Goal: Task Accomplishment & Management: Complete application form

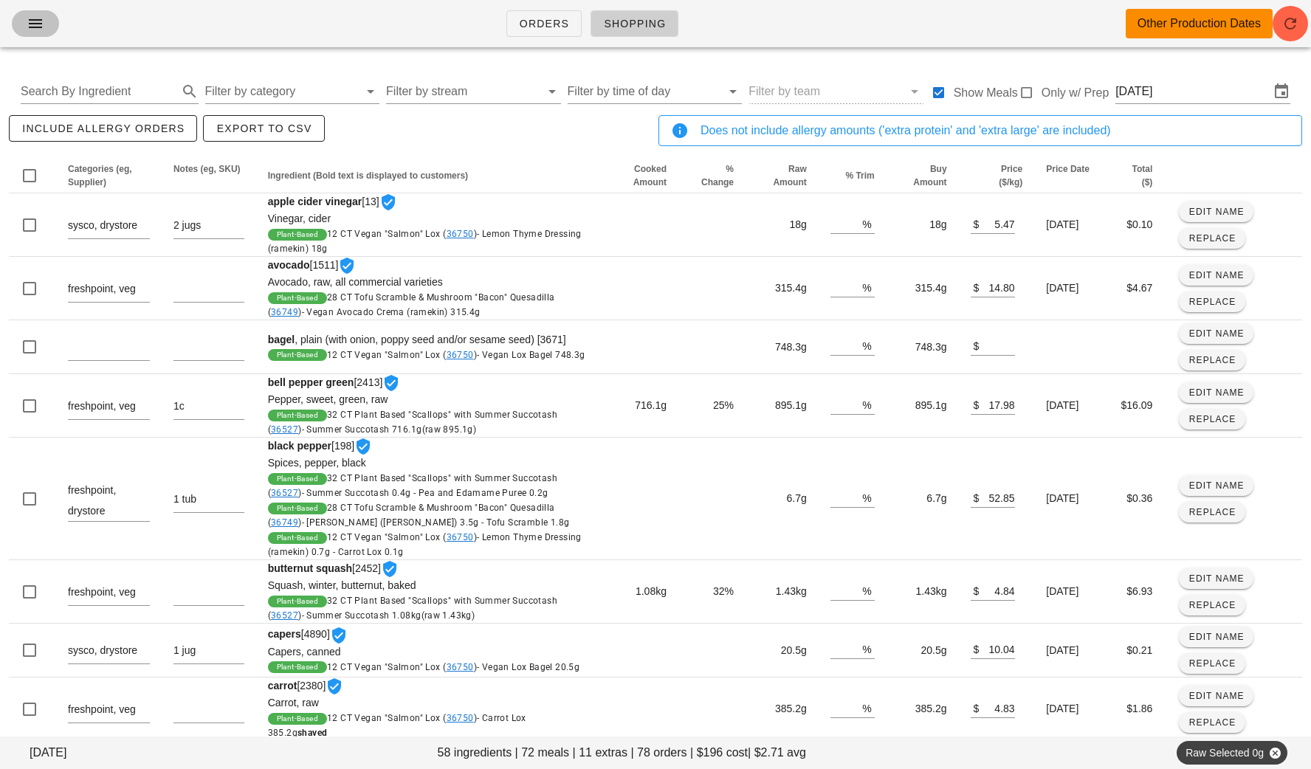
click at [27, 33] on button "button" at bounding box center [35, 23] width 47 height 27
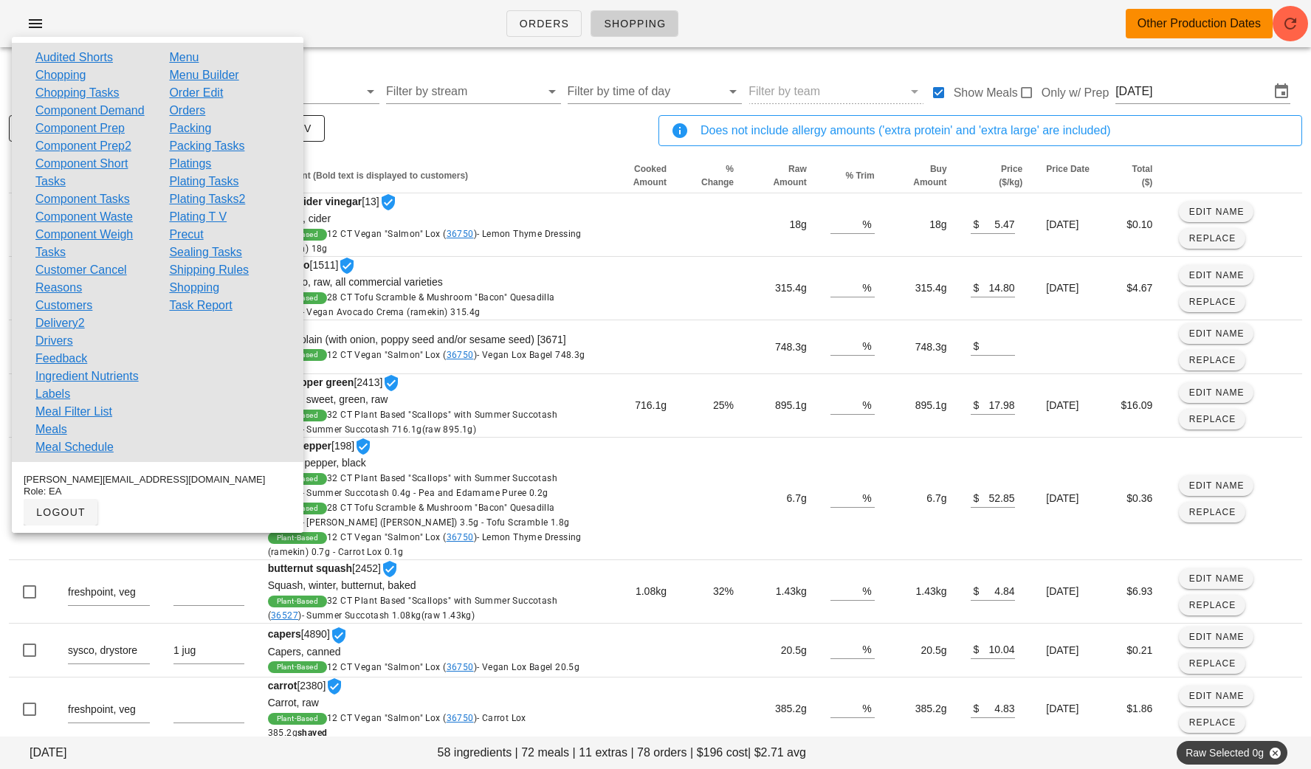
click at [403, 131] on div "include allergy orders Export to CSV" at bounding box center [331, 136] width 650 height 49
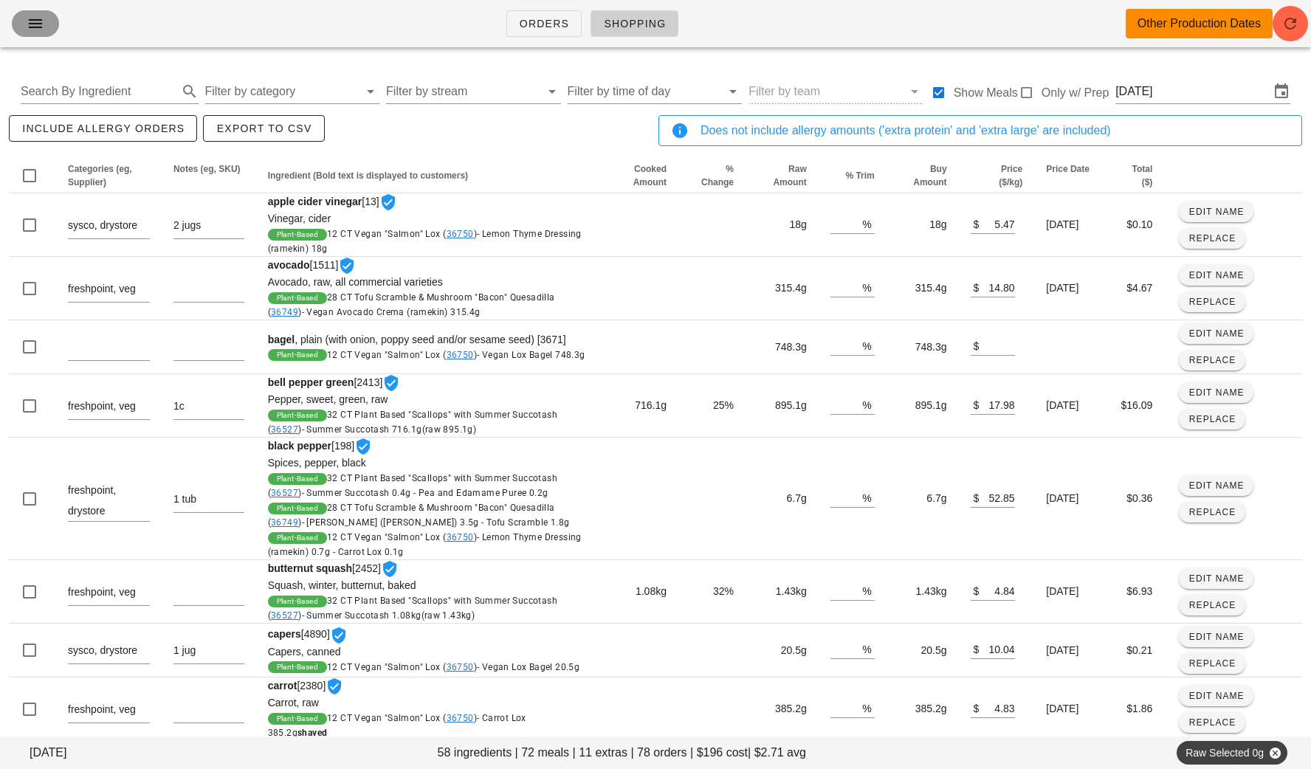
click at [38, 26] on icon "button" at bounding box center [36, 24] width 18 height 18
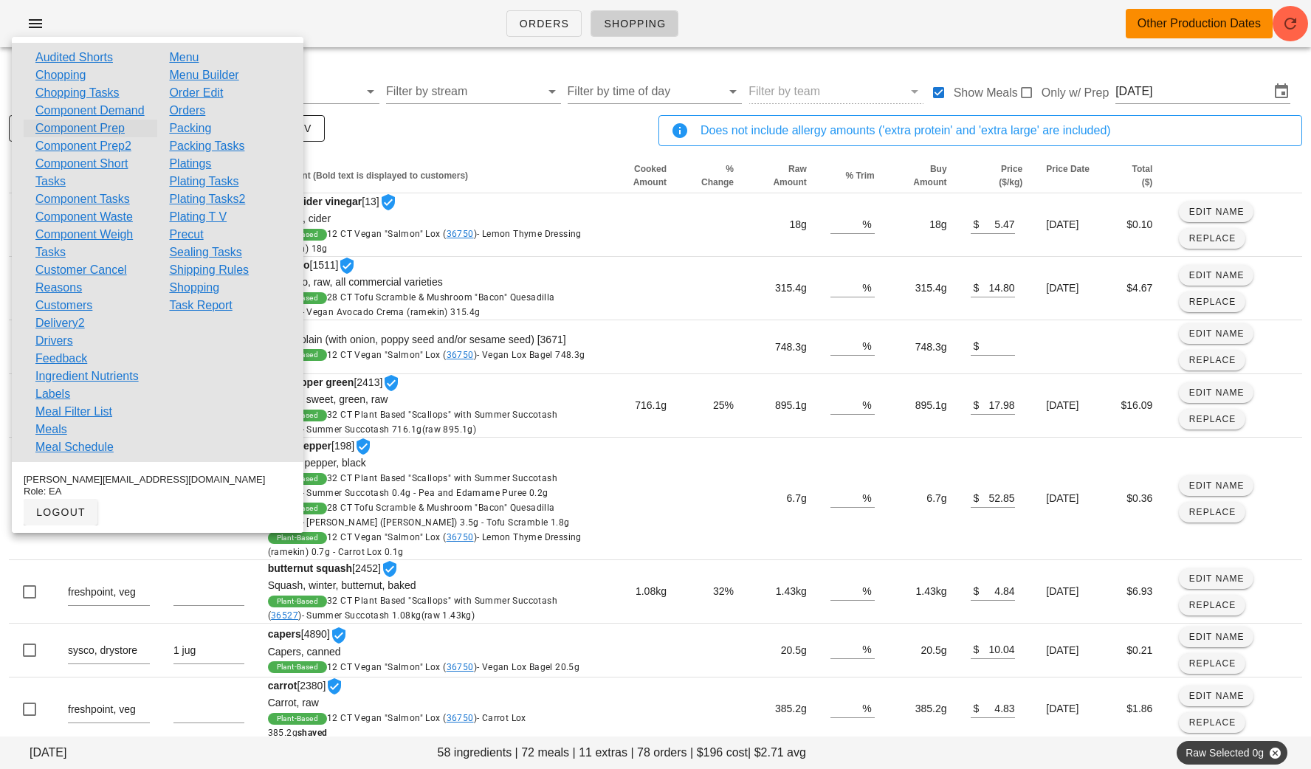
click at [100, 137] on link "Component Prep" at bounding box center [79, 129] width 89 height 18
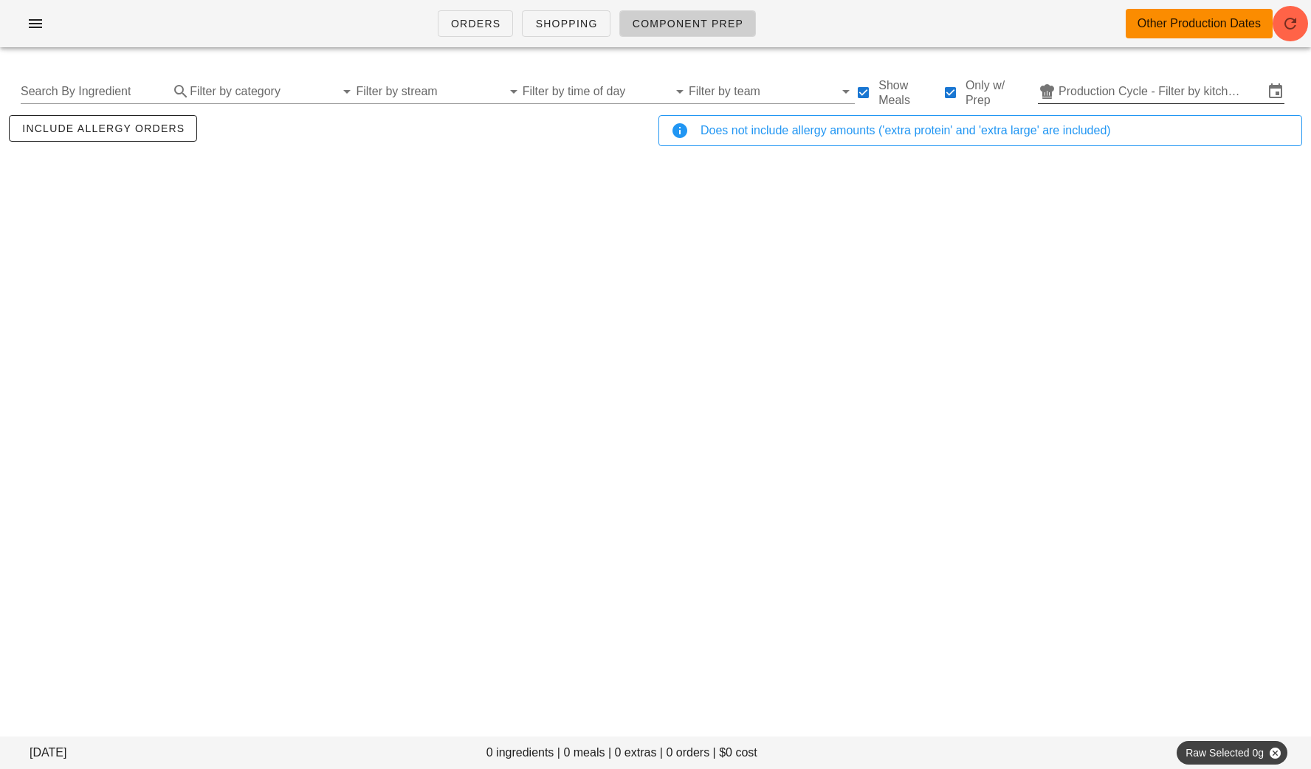
click at [1102, 97] on input "Production Cycle - Filter by kitchen production schedules" at bounding box center [1161, 92] width 205 height 24
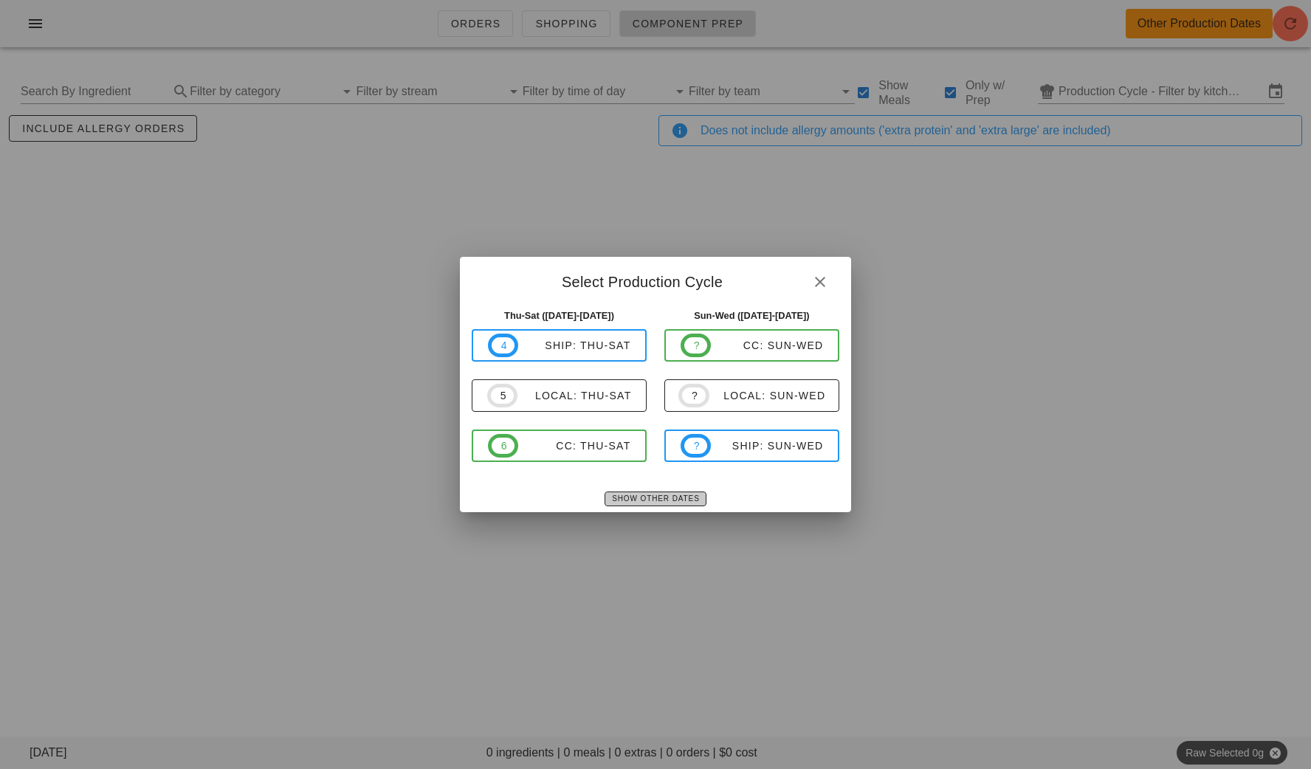
click at [670, 495] on span "Show Other Dates" at bounding box center [655, 499] width 88 height 8
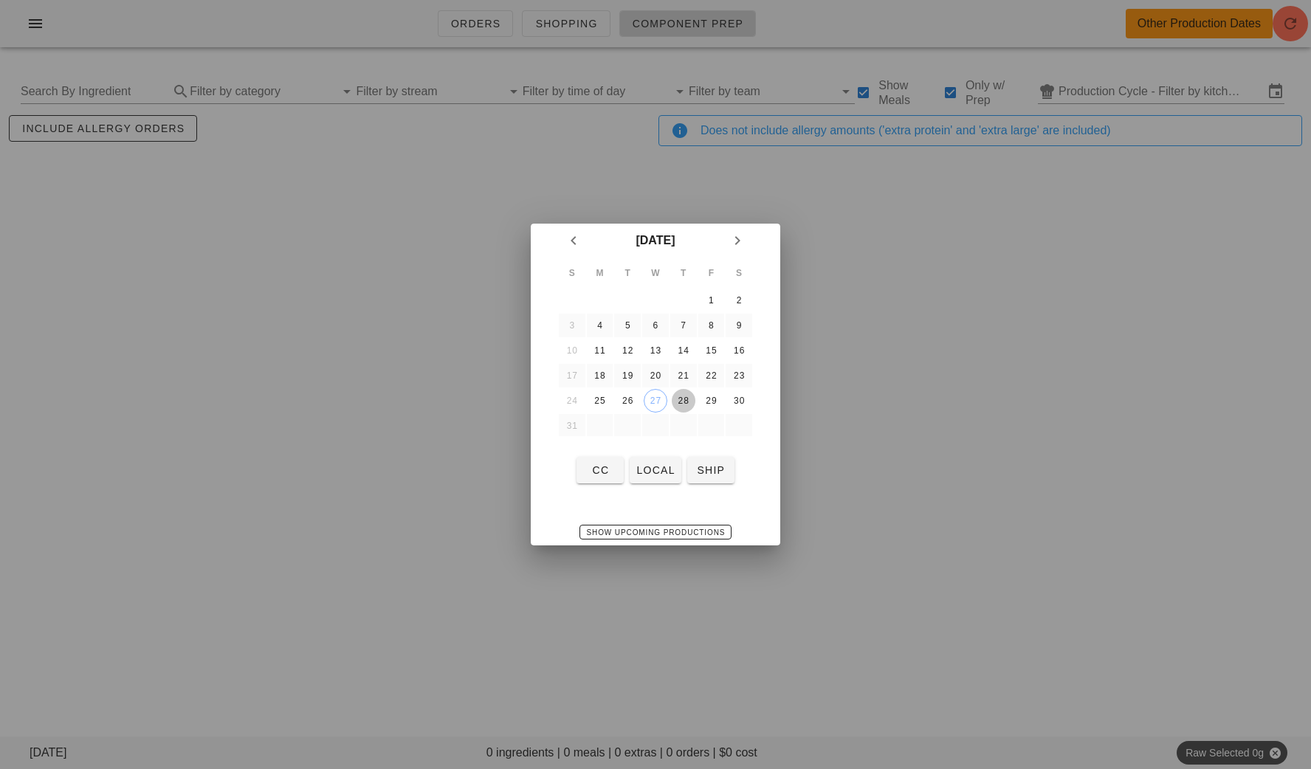
click at [690, 398] on div "28" at bounding box center [684, 401] width 24 height 10
click at [656, 459] on button "local" at bounding box center [655, 470] width 51 height 27
type input "local: Thu-Sat ([DATE]-[DATE])"
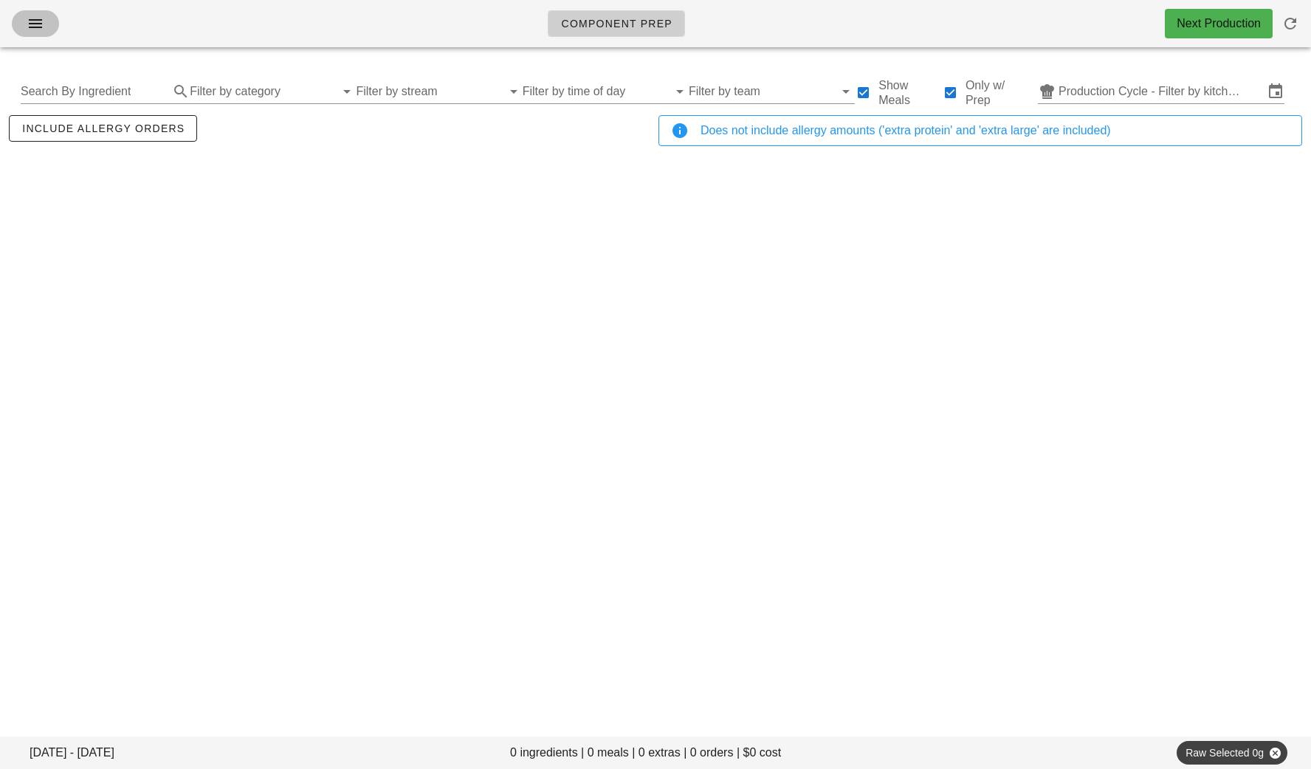
click at [27, 30] on icon "button" at bounding box center [36, 24] width 18 height 18
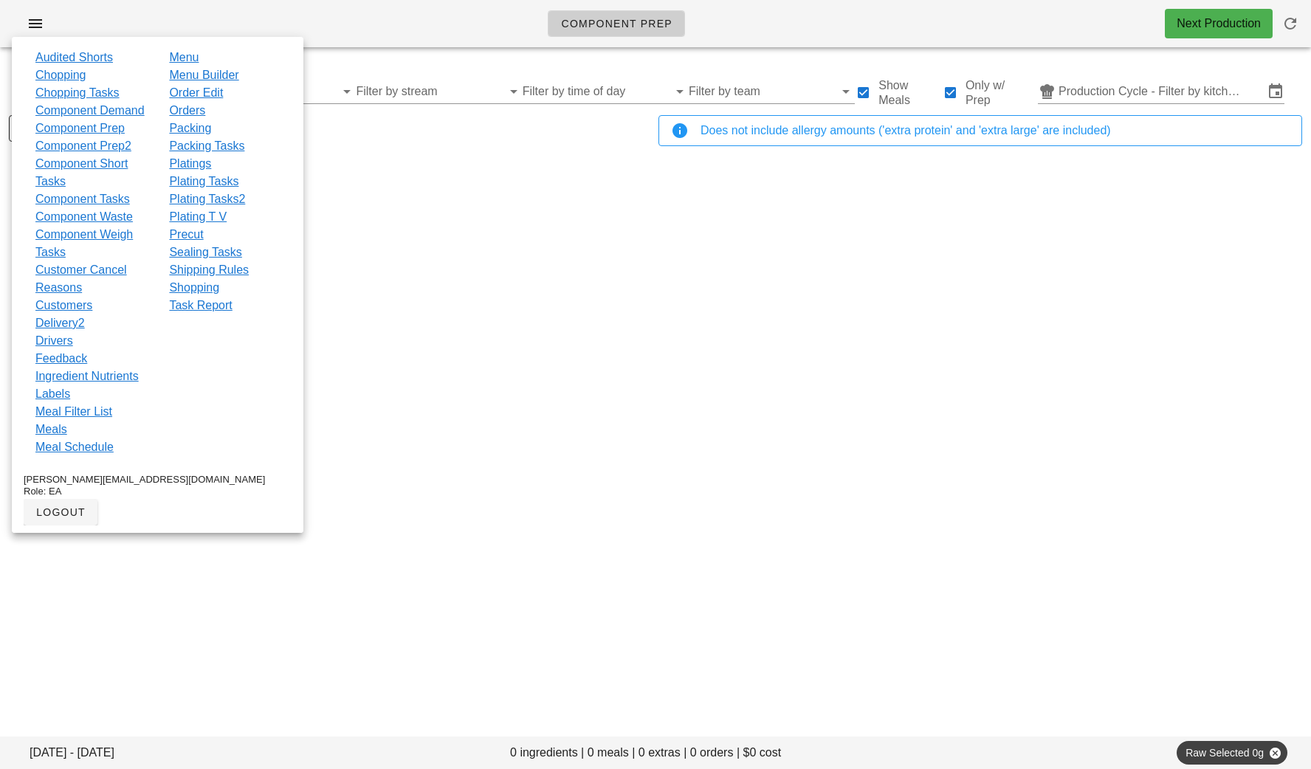
click at [180, 100] on link "Order Edit" at bounding box center [196, 93] width 54 height 18
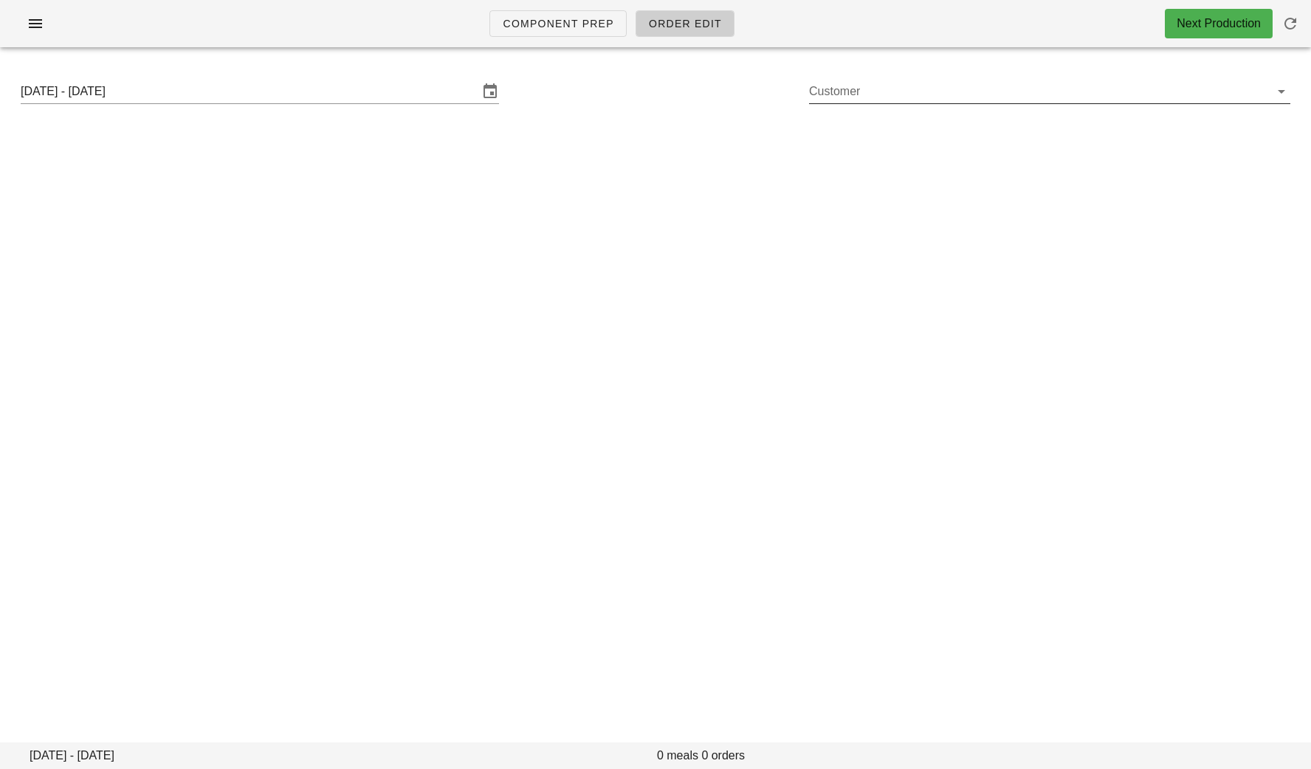
click at [840, 94] on input "Customer" at bounding box center [1038, 92] width 458 height 24
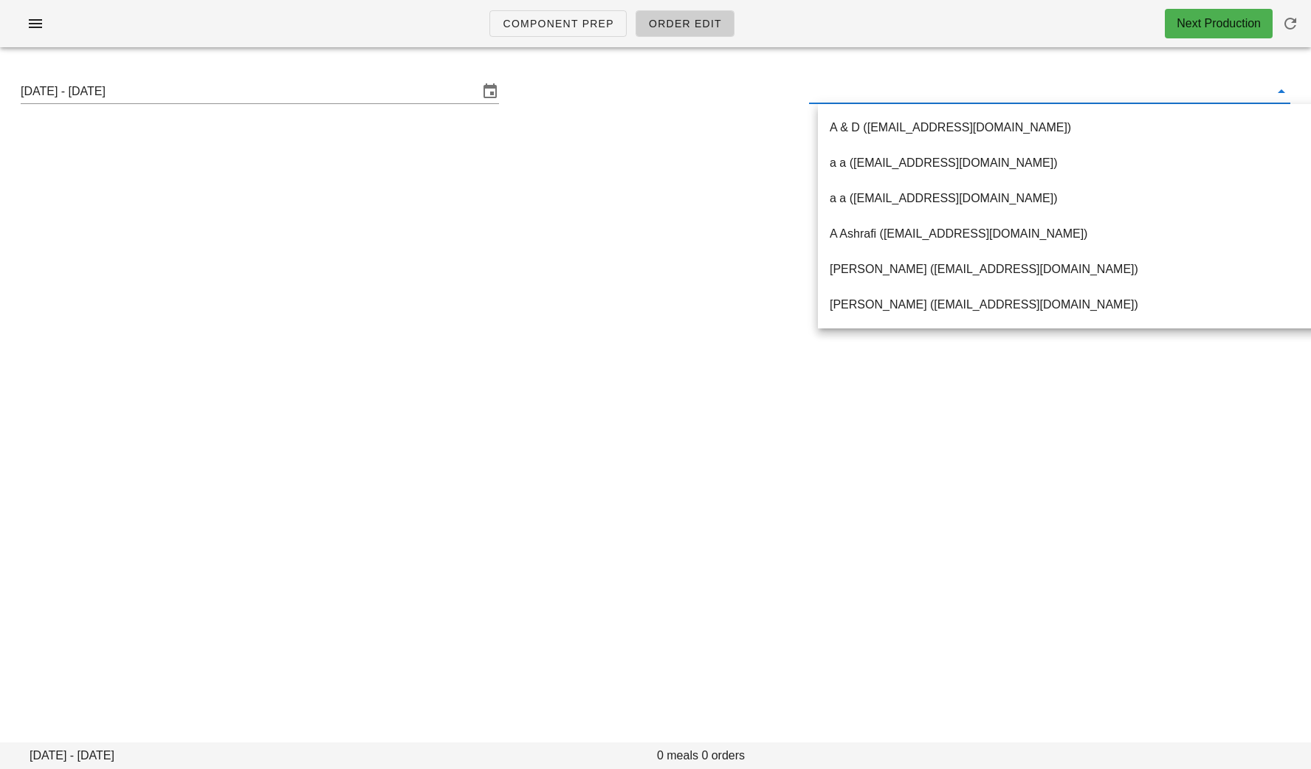
paste input "nibiwei@live.ca"
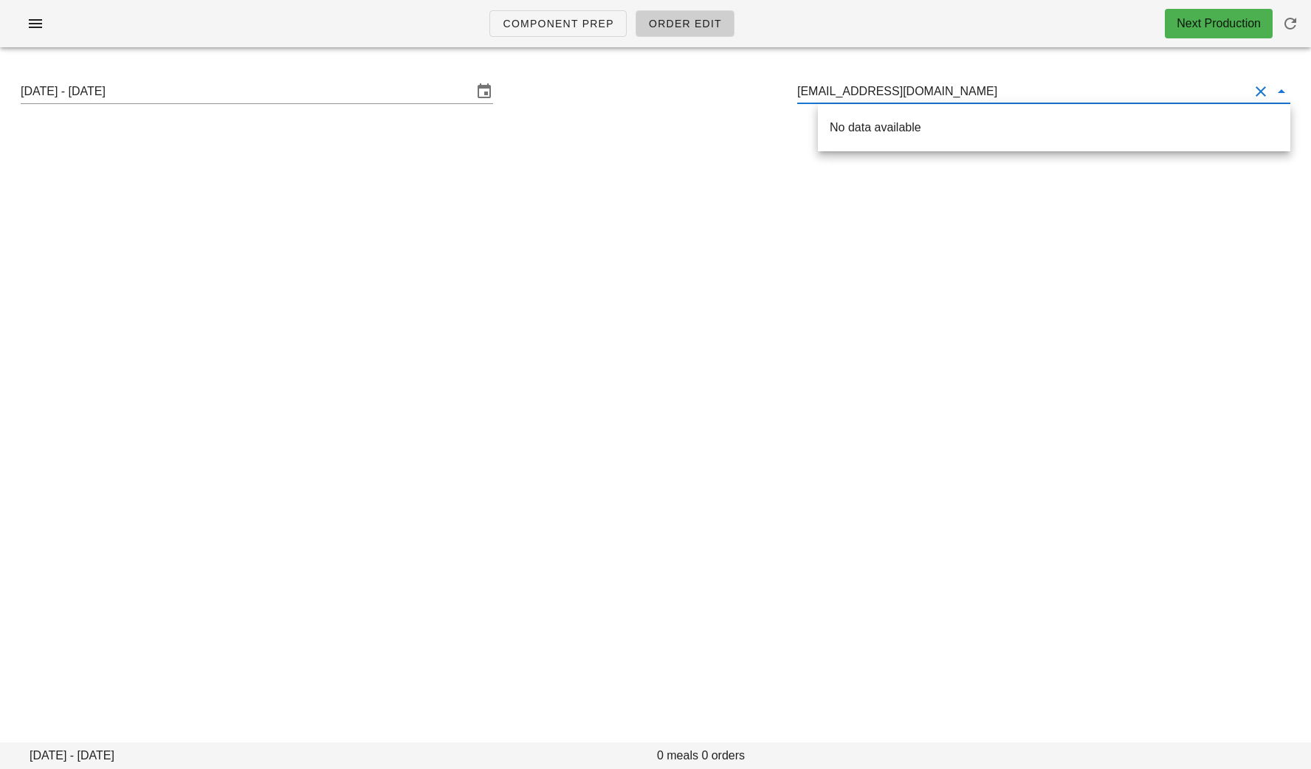
drag, startPoint x: 896, startPoint y: 95, endPoint x: 841, endPoint y: 95, distance: 55.4
click at [841, 95] on input "nibiwei@live.ca" at bounding box center [1023, 92] width 452 height 24
drag, startPoint x: 876, startPoint y: 94, endPoint x: 698, endPoint y: 92, distance: 178.0
click at [698, 92] on div "Sunday August 24 - Saturday August 30 nibiwe" at bounding box center [656, 91] width 1294 height 47
paste input "aekadewi@gmail.com"
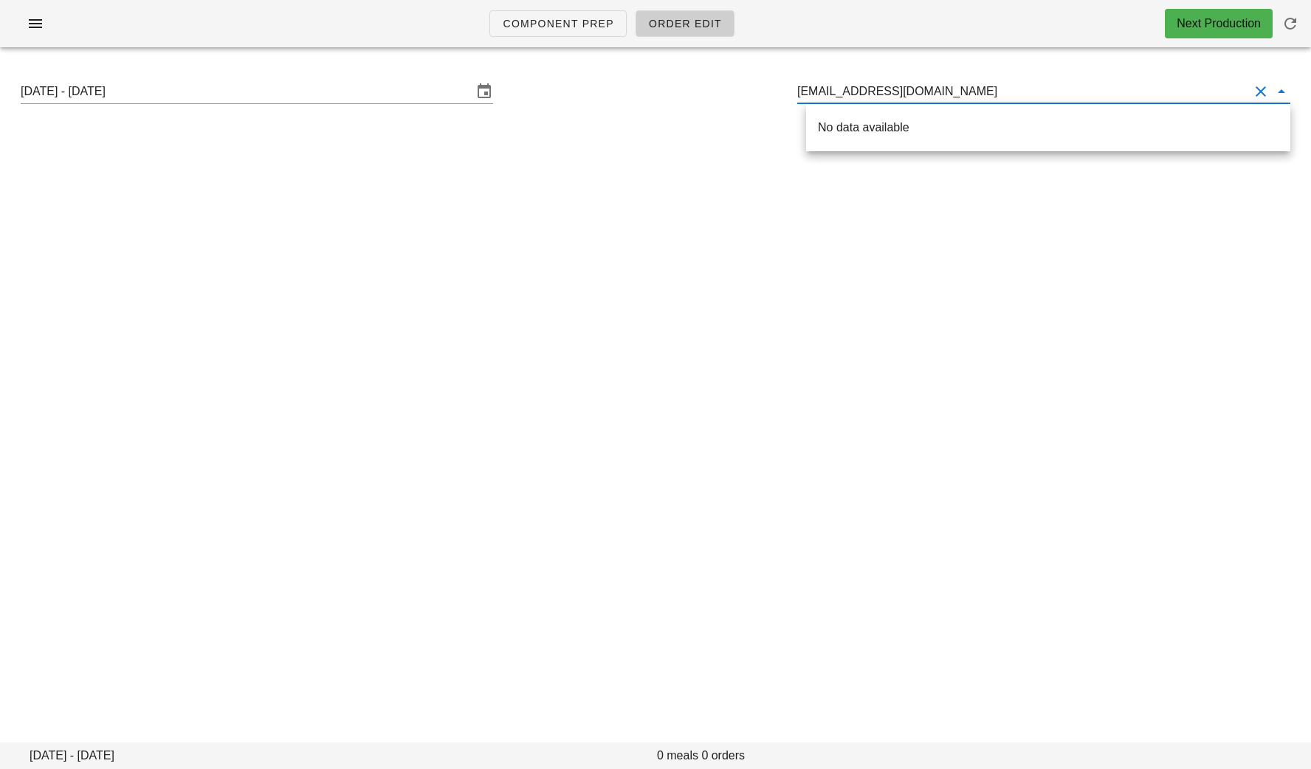
drag, startPoint x: 938, startPoint y: 92, endPoint x: 860, endPoint y: 91, distance: 78.3
click at [860, 92] on input "aekadewi@gmail.com" at bounding box center [1023, 92] width 452 height 24
drag, startPoint x: 868, startPoint y: 88, endPoint x: 795, endPoint y: 88, distance: 73.8
click at [807, 88] on input "aekadewi" at bounding box center [1023, 92] width 452 height 24
paste input "sharonsherry63@gmail.com"
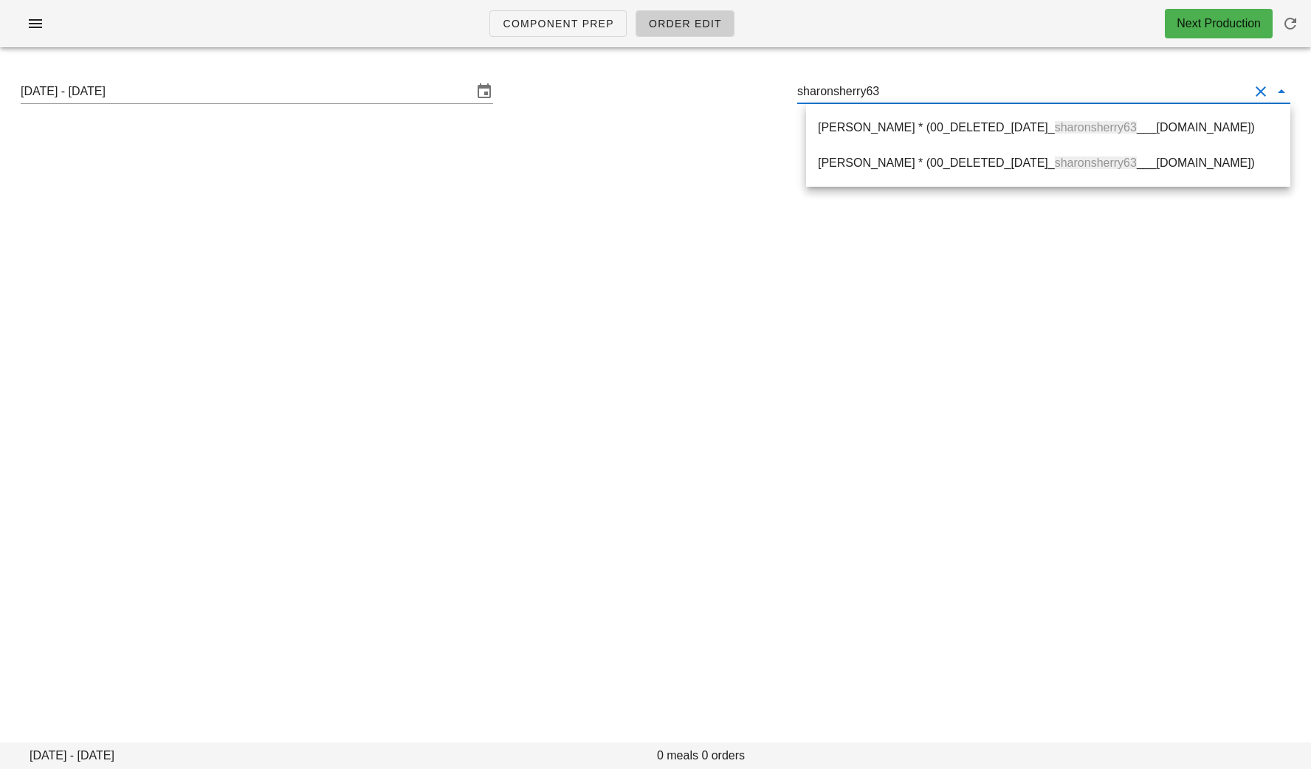
click at [908, 105] on div "Sharon Sherry * (00_DELETED_2025-08-11_ sharonsherry63 ___gmail.com) Sharon She…" at bounding box center [1048, 145] width 484 height 83
drag, startPoint x: 907, startPoint y: 96, endPoint x: 755, endPoint y: 96, distance: 151.4
click at [758, 96] on div "Sunday August 24 - Saturday August 30 sharonsherry63" at bounding box center [656, 91] width 1294 height 47
paste input "Billsduechas@gmail.com"
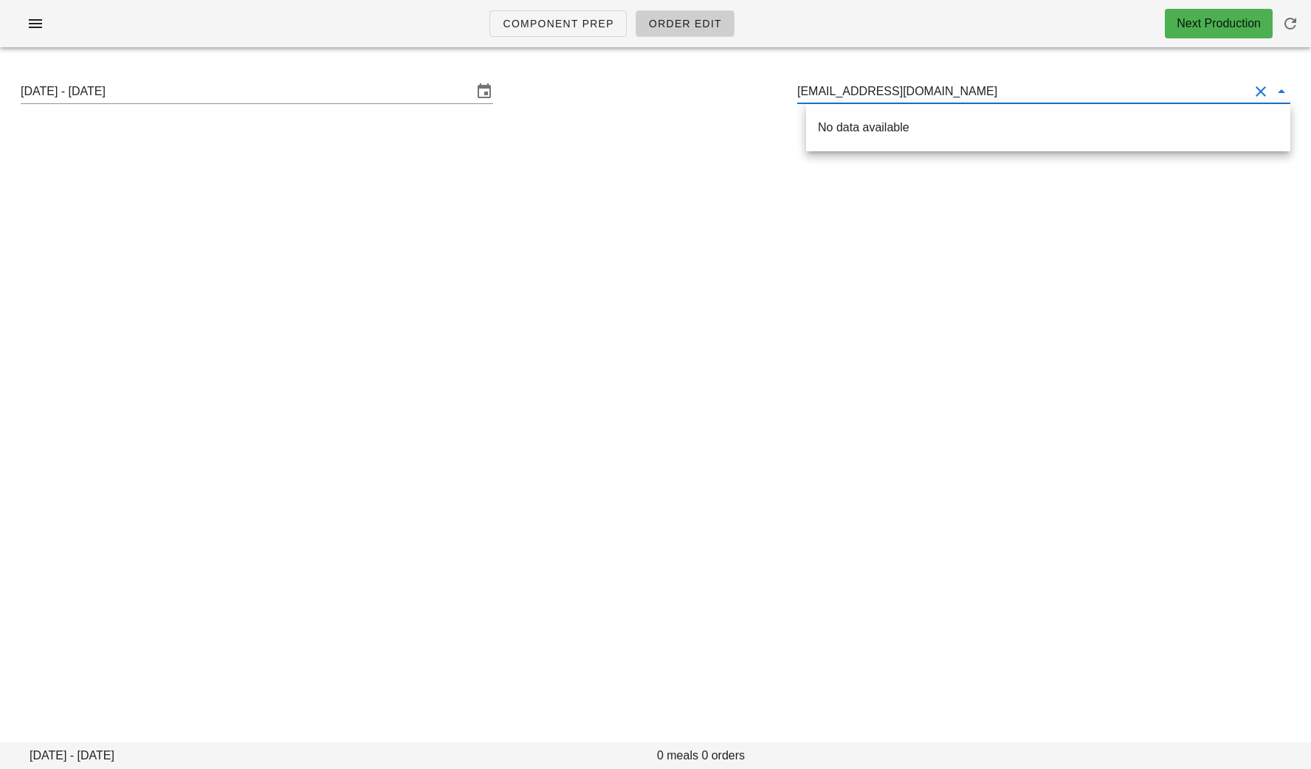
drag, startPoint x: 964, startPoint y: 95, endPoint x: 876, endPoint y: 95, distance: 88.6
click at [876, 95] on input "Billsduechas@gmail.com" at bounding box center [1023, 92] width 452 height 24
drag, startPoint x: 878, startPoint y: 99, endPoint x: 750, endPoint y: 98, distance: 127.7
click at [750, 98] on div "Sunday August 24 - Saturday August 30 Billsduechas" at bounding box center [656, 91] width 1294 height 47
paste input "gandrade@telmax.com"
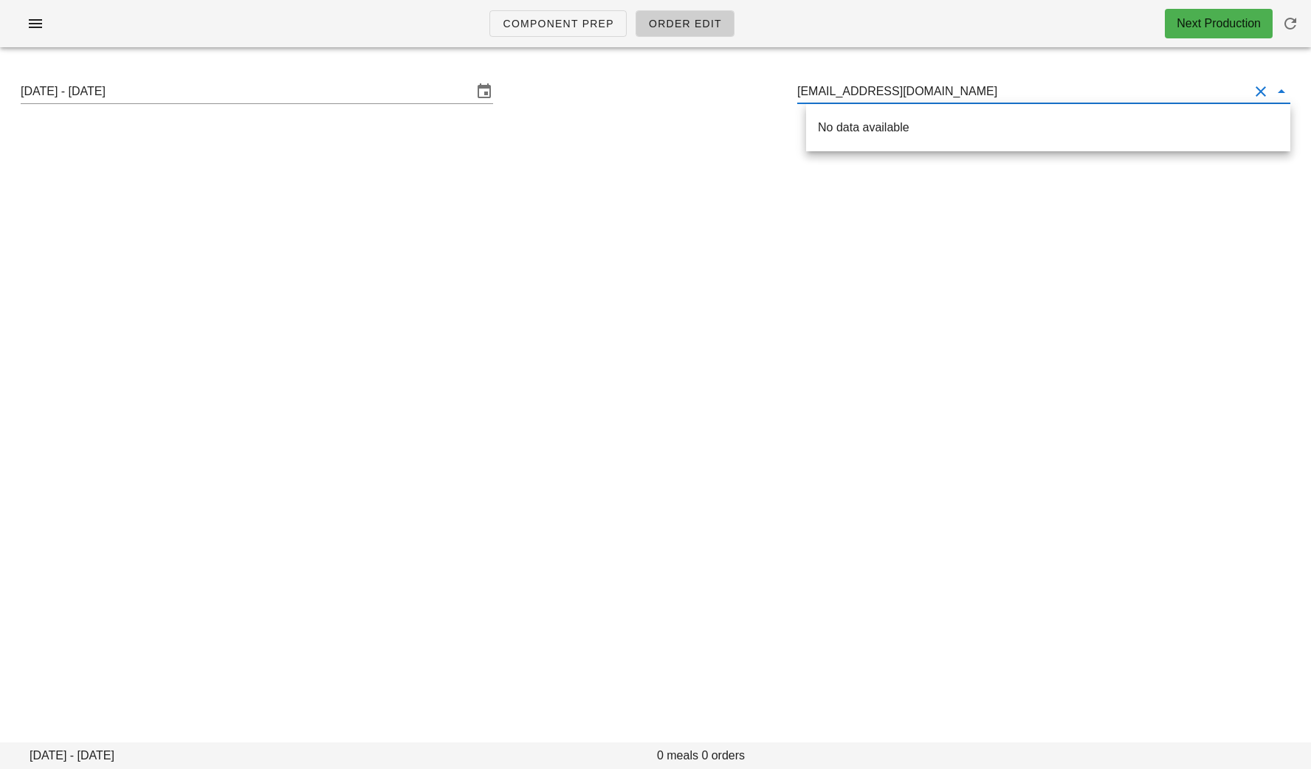
drag, startPoint x: 952, startPoint y: 95, endPoint x: 859, endPoint y: 95, distance: 93.0
click at [859, 95] on input "gandrade@telmax.com" at bounding box center [1023, 92] width 452 height 24
drag, startPoint x: 871, startPoint y: 95, endPoint x: 764, endPoint y: 93, distance: 107.1
click at [766, 94] on div "Sunday August 24 - Saturday August 30 gandrade" at bounding box center [656, 91] width 1294 height 47
paste input "jeff.shindler@telus.net"
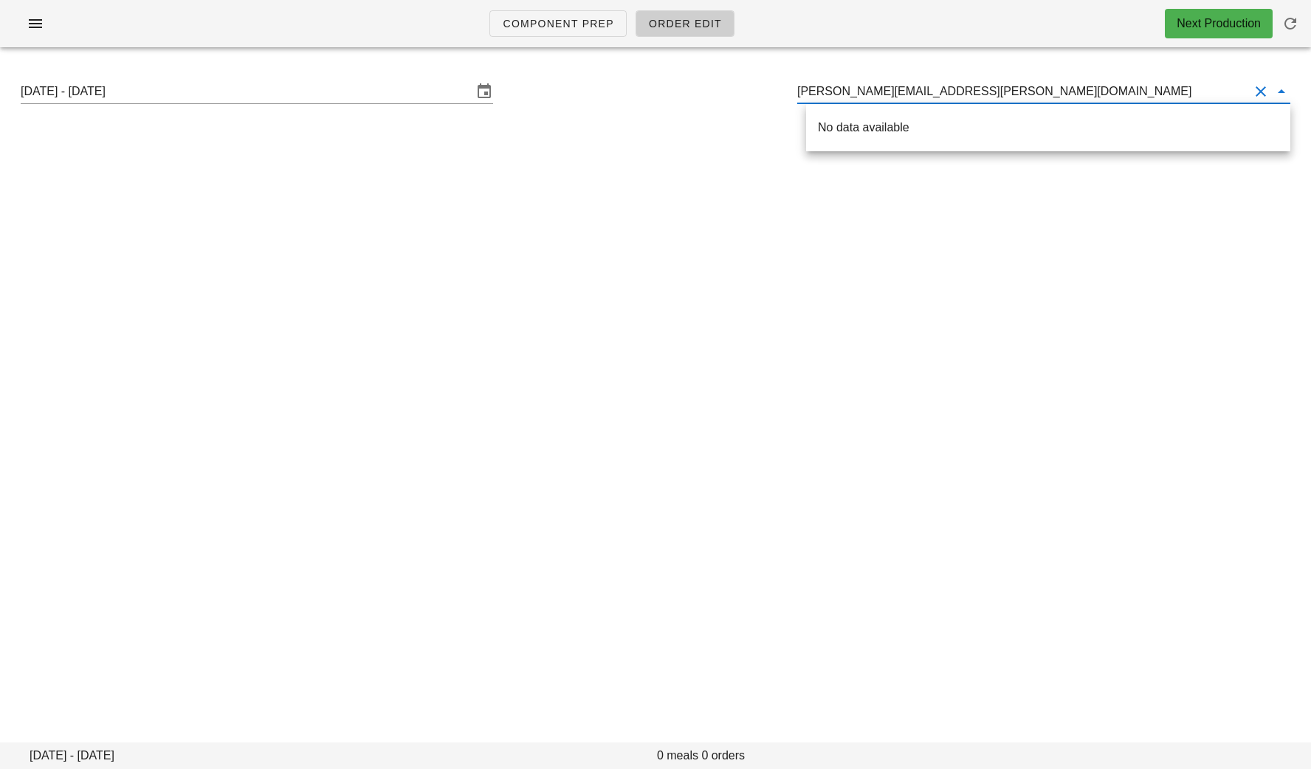
drag, startPoint x: 949, startPoint y: 99, endPoint x: 871, endPoint y: 93, distance: 78.5
click at [871, 94] on input "jeff.shindler@telus.net" at bounding box center [1023, 92] width 452 height 24
drag, startPoint x: 882, startPoint y: 94, endPoint x: 762, endPoint y: 94, distance: 120.4
click at [769, 94] on div "Sunday August 24 - Saturday August 30 jeff.shindler" at bounding box center [656, 91] width 1294 height 47
paste input "agnolin@gmail.com"
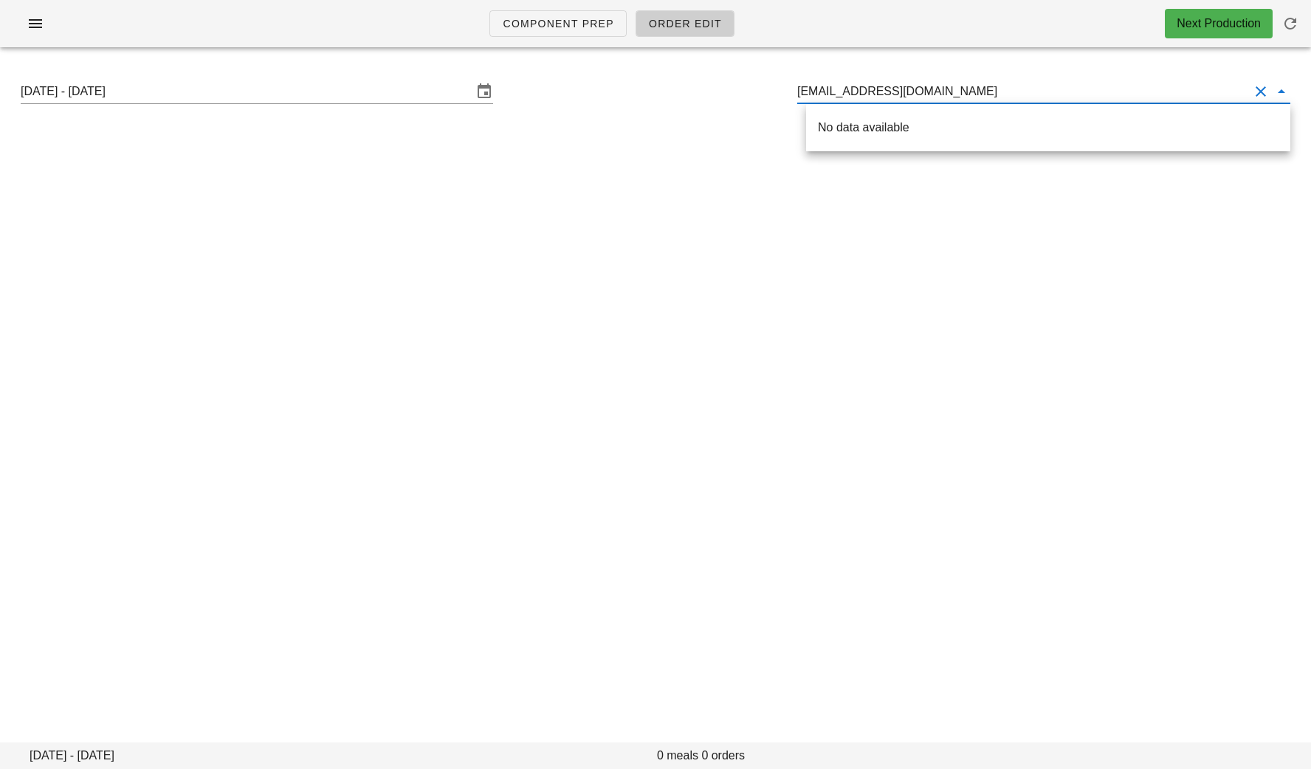
drag, startPoint x: 935, startPoint y: 95, endPoint x: 851, endPoint y: 97, distance: 84.2
click at [851, 97] on input "jagnolin@gmail.com" at bounding box center [1023, 92] width 452 height 24
drag, startPoint x: 862, startPoint y: 94, endPoint x: 755, endPoint y: 93, distance: 107.8
click at [756, 93] on div "Sunday August 24 - Saturday August 30 jagnolin" at bounding box center [656, 91] width 1294 height 47
paste input "estebanflores5@gmail.com"
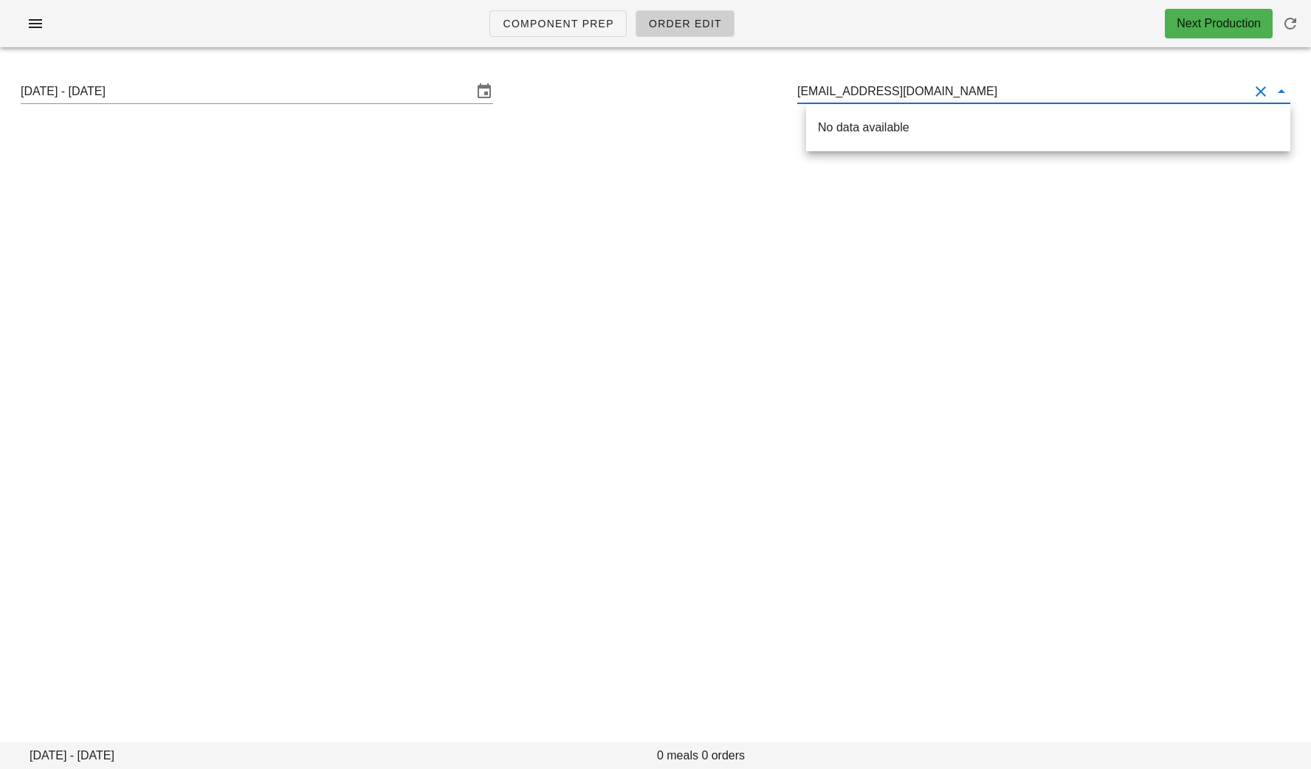
drag, startPoint x: 952, startPoint y: 92, endPoint x: 879, endPoint y: 90, distance: 73.1
click at [879, 92] on input "estebanflores5@gmail.com" at bounding box center [1023, 92] width 452 height 24
drag, startPoint x: 910, startPoint y: 89, endPoint x: 737, endPoint y: 89, distance: 172.8
click at [739, 89] on div "Sunday August 24 - Saturday August 30 estebanflores" at bounding box center [656, 91] width 1294 height 47
paste input "louiseann.bradford@gmail.com"
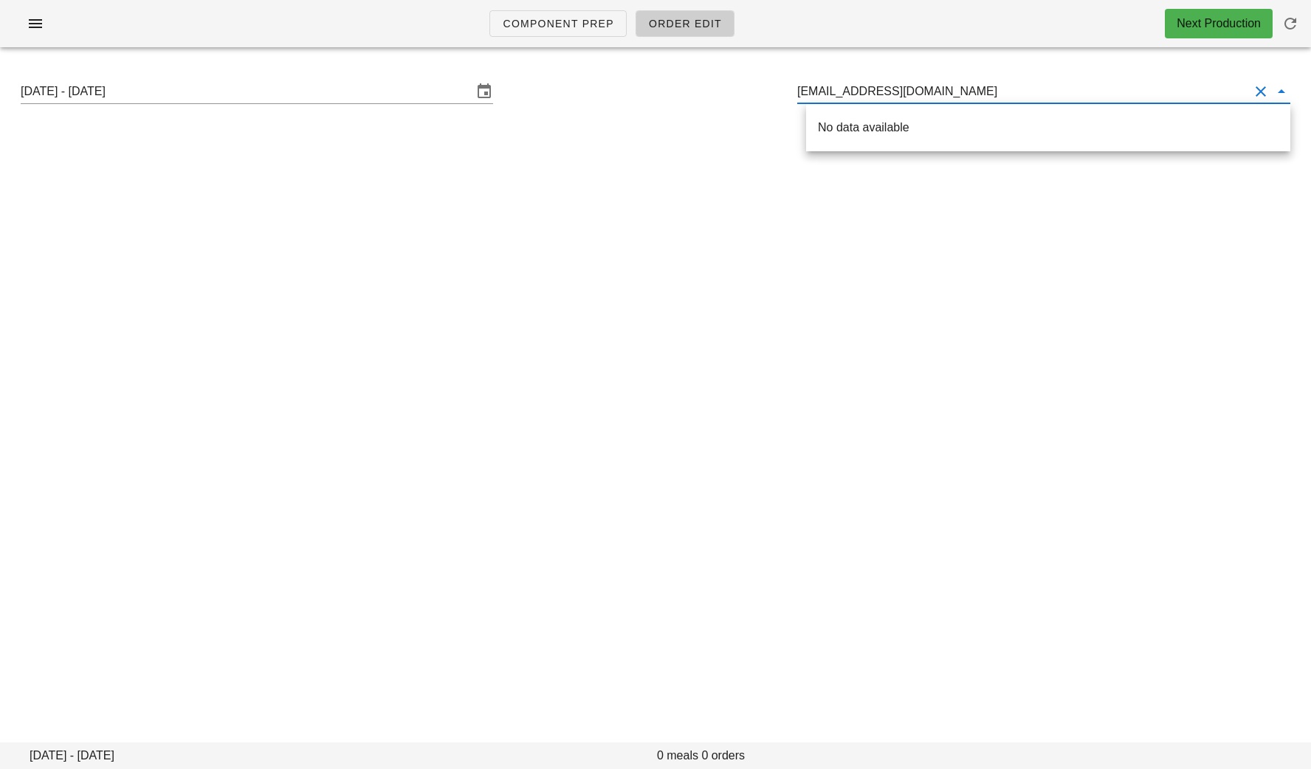
drag, startPoint x: 964, startPoint y: 92, endPoint x: 903, endPoint y: 91, distance: 60.6
click at [903, 92] on input "louiseann.bradford@gmail.com" at bounding box center [1023, 92] width 452 height 24
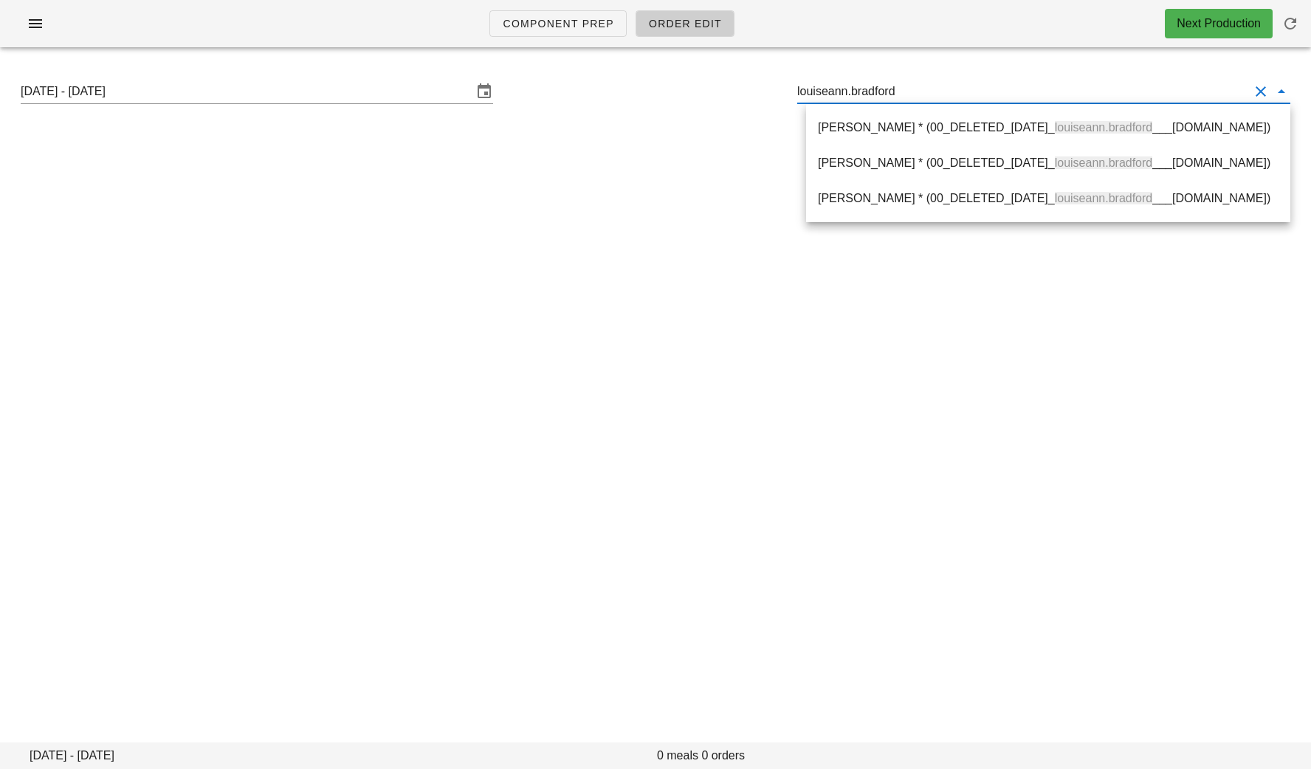
drag, startPoint x: 926, startPoint y: 89, endPoint x: 761, endPoint y: 85, distance: 164.7
click at [762, 86] on div "Sunday August 24 - Saturday August 30 louiseann.bradford" at bounding box center [656, 91] width 1294 height 47
paste input "Jeannesayn@outlook.com"
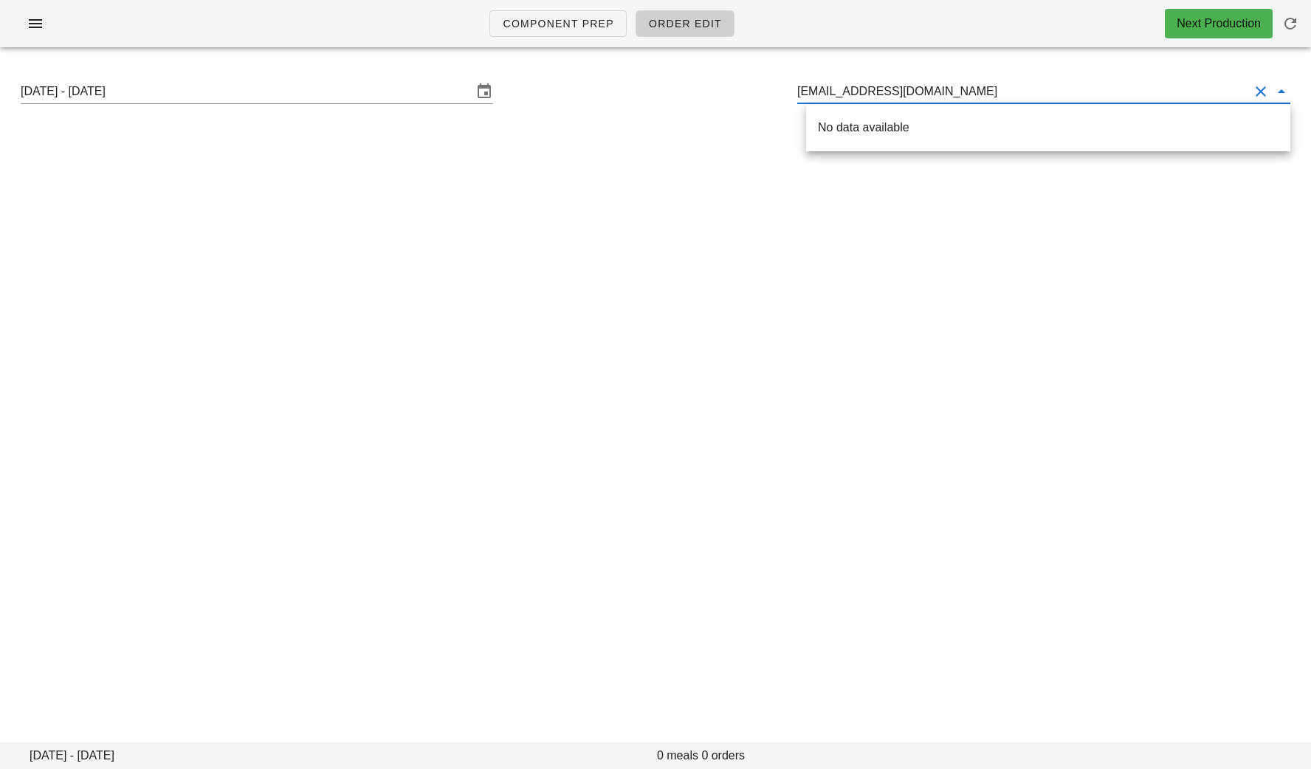
drag, startPoint x: 971, startPoint y: 92, endPoint x: 871, endPoint y: 92, distance: 99.7
click at [871, 92] on input "Jeannesayn@outlook.com" at bounding box center [1023, 92] width 452 height 24
drag, startPoint x: 888, startPoint y: 93, endPoint x: 754, endPoint y: 93, distance: 134.4
click at [754, 93] on div "Sunday August 24 - Saturday August 30 Jeannesayn" at bounding box center [656, 91] width 1294 height 47
paste input "harmeet2590@gmail.com"
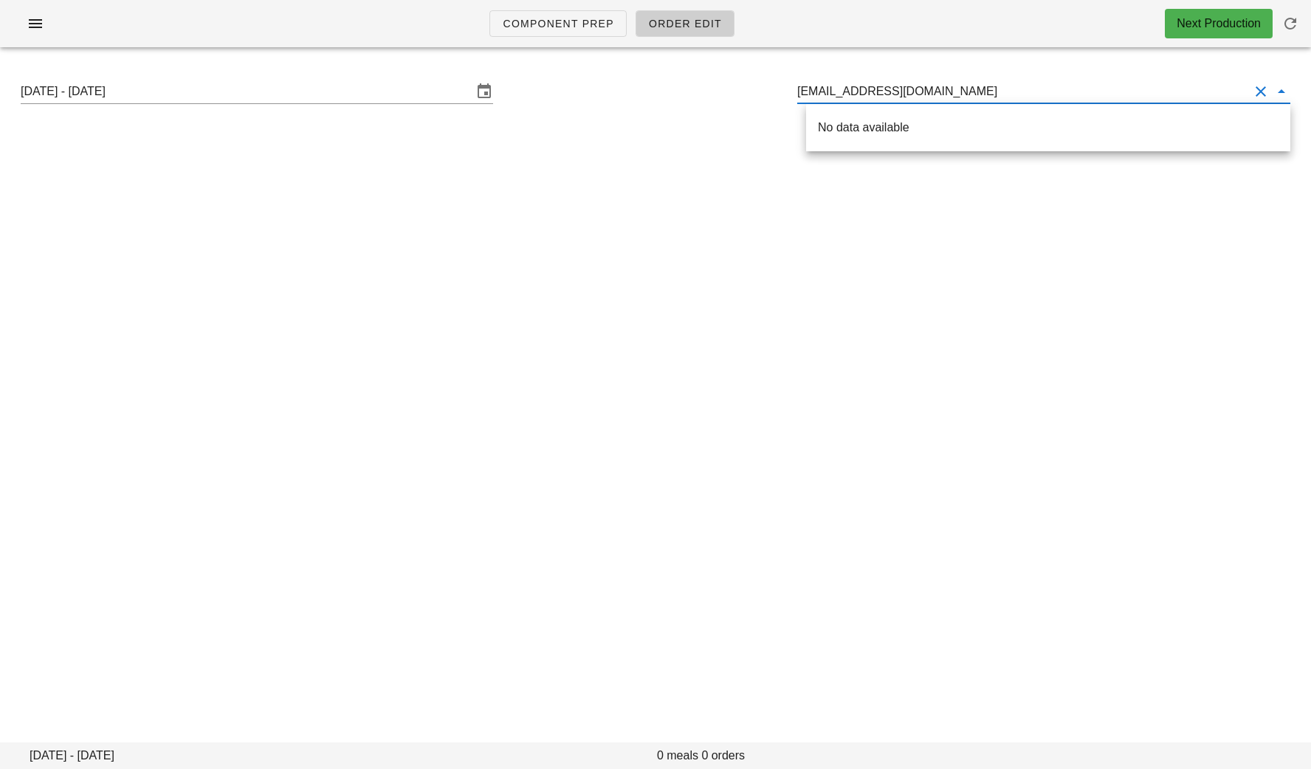
drag, startPoint x: 968, startPoint y: 92, endPoint x: 881, endPoint y: 92, distance: 87.1
click at [881, 92] on input "harmeet2590@gmail.com" at bounding box center [1023, 92] width 452 height 24
drag, startPoint x: 851, startPoint y: 95, endPoint x: 740, endPoint y: 95, distance: 110.8
click at [741, 95] on div "Sunday August 24 - Saturday August 30 harmeet2590" at bounding box center [656, 91] width 1294 height 47
paste input "ybpienaar@gmail.com"
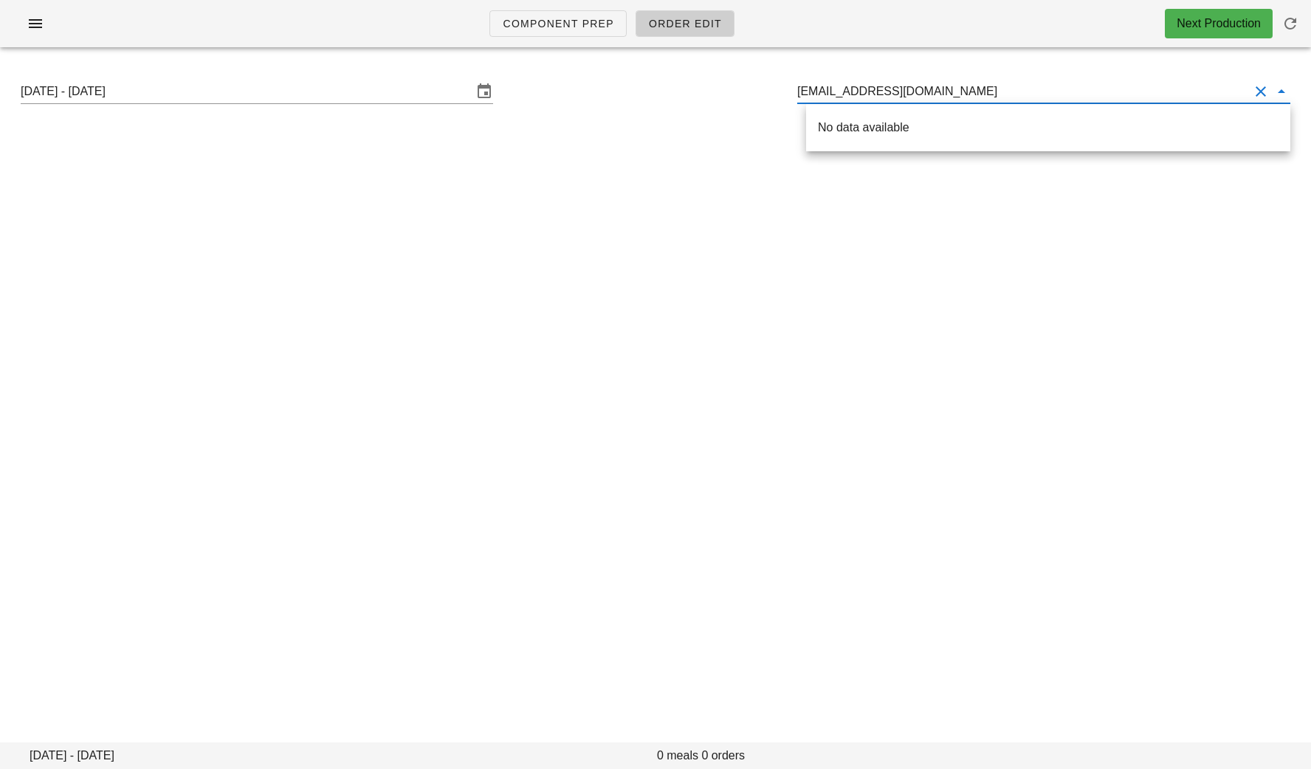
drag, startPoint x: 943, startPoint y: 97, endPoint x: 854, endPoint y: 96, distance: 89.4
click at [854, 96] on input "ybpienaar@gmail.com" at bounding box center [1023, 92] width 452 height 24
drag, startPoint x: 862, startPoint y: 87, endPoint x: 729, endPoint y: 91, distance: 133.0
click at [732, 91] on div "Sunday August 24 - Saturday August 30 ybpienaa" at bounding box center [656, 91] width 1294 height 47
paste input "Jackyle2123@gmail.com"
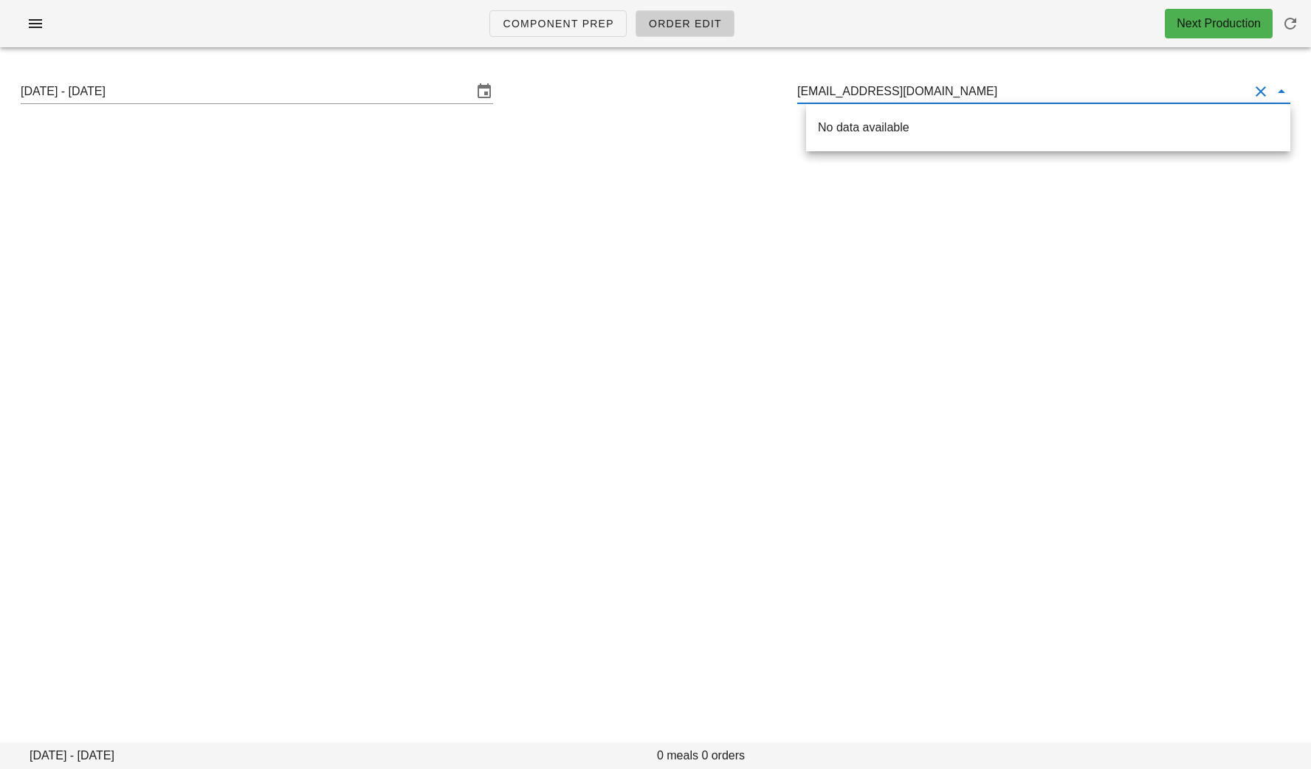
drag, startPoint x: 943, startPoint y: 92, endPoint x: 865, endPoint y: 92, distance: 78.3
click at [864, 92] on input "Jackyle2123@gmail.com" at bounding box center [1023, 92] width 452 height 24
drag, startPoint x: 877, startPoint y: 97, endPoint x: 758, endPoint y: 95, distance: 119.6
click at [759, 95] on div "Sunday August 24 - Saturday August 30 Jackyle212" at bounding box center [656, 91] width 1294 height 47
paste input "simonrichardwood.wood@gmail.com"
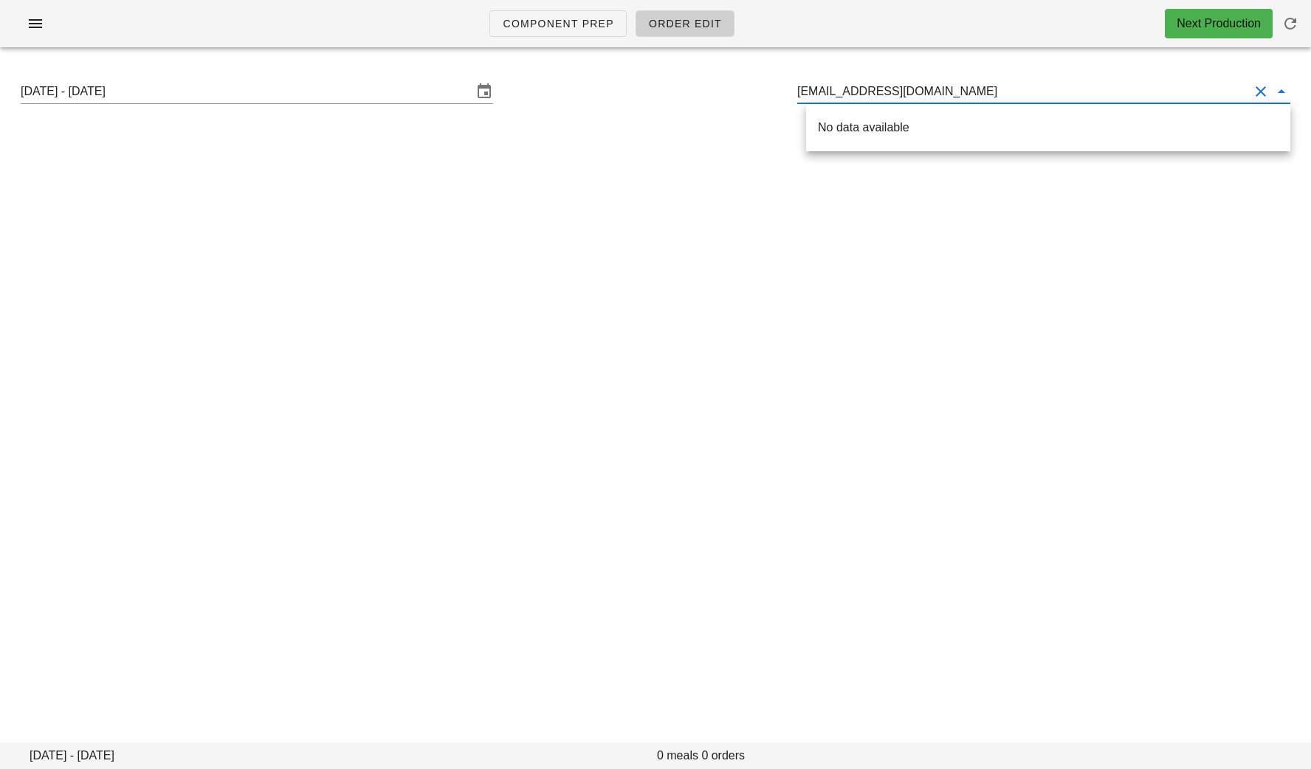
drag, startPoint x: 1003, startPoint y: 87, endPoint x: 914, endPoint y: 87, distance: 88.6
click at [914, 87] on input "simonrichardwood.wood@gmail.com" at bounding box center [1023, 92] width 452 height 24
drag, startPoint x: 940, startPoint y: 94, endPoint x: 747, endPoint y: 94, distance: 192.7
click at [747, 94] on div "Sunday August 24 - Saturday August 30 simonrichardwood.w" at bounding box center [656, 91] width 1294 height 47
paste input "am@maverickmotorsdfw.com"
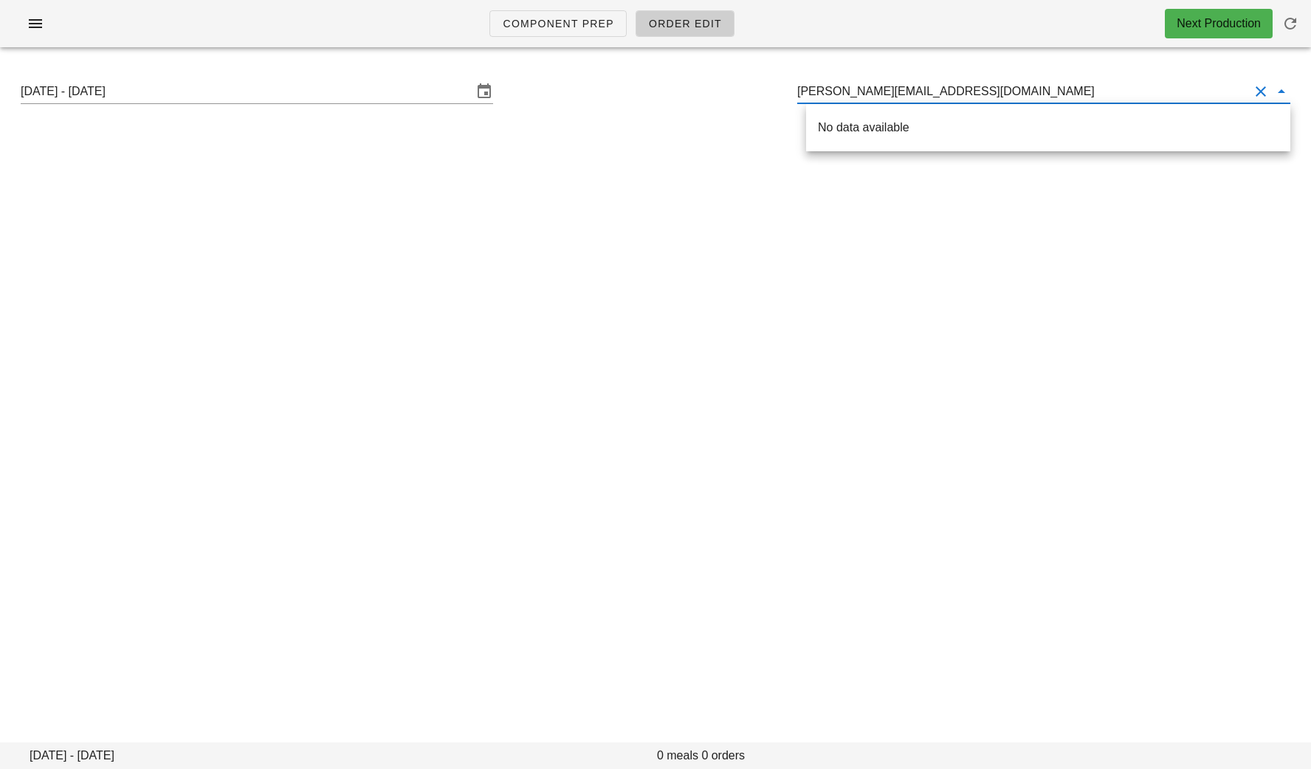
drag, startPoint x: 967, startPoint y: 93, endPoint x: 850, endPoint y: 93, distance: 116.7
click at [850, 93] on input "sam@maverickmotorsdfw.com" at bounding box center [1023, 92] width 452 height 24
click at [902, 97] on input "sam@maverickmotorsdfw.com" at bounding box center [1023, 92] width 452 height 24
drag, startPoint x: 841, startPoint y: 92, endPoint x: 808, endPoint y: 92, distance: 33.2
click at [809, 92] on input "sam@maverickmotorsdfw.com" at bounding box center [1023, 92] width 452 height 24
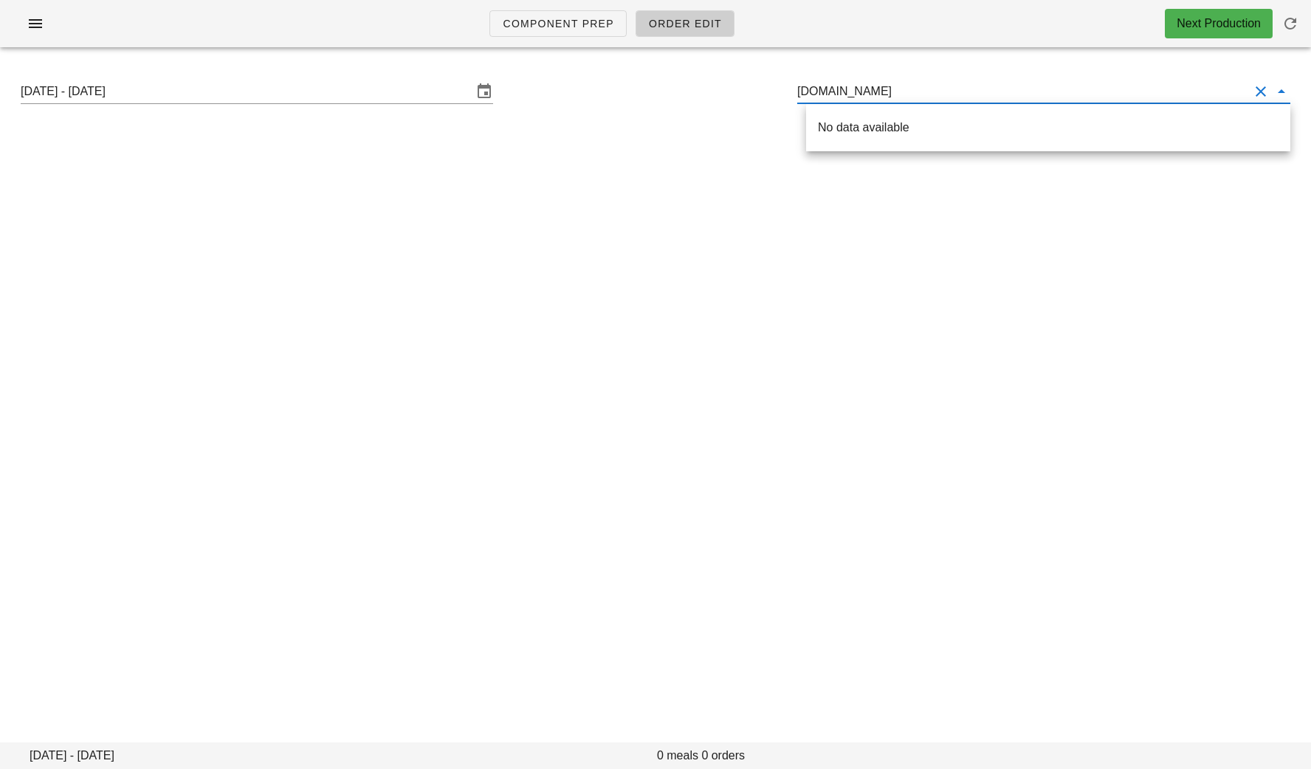
drag, startPoint x: 941, startPoint y: 86, endPoint x: 916, endPoint y: 89, distance: 24.5
click at [917, 89] on input "smaverickmotorsdfw.com" at bounding box center [1023, 92] width 452 height 24
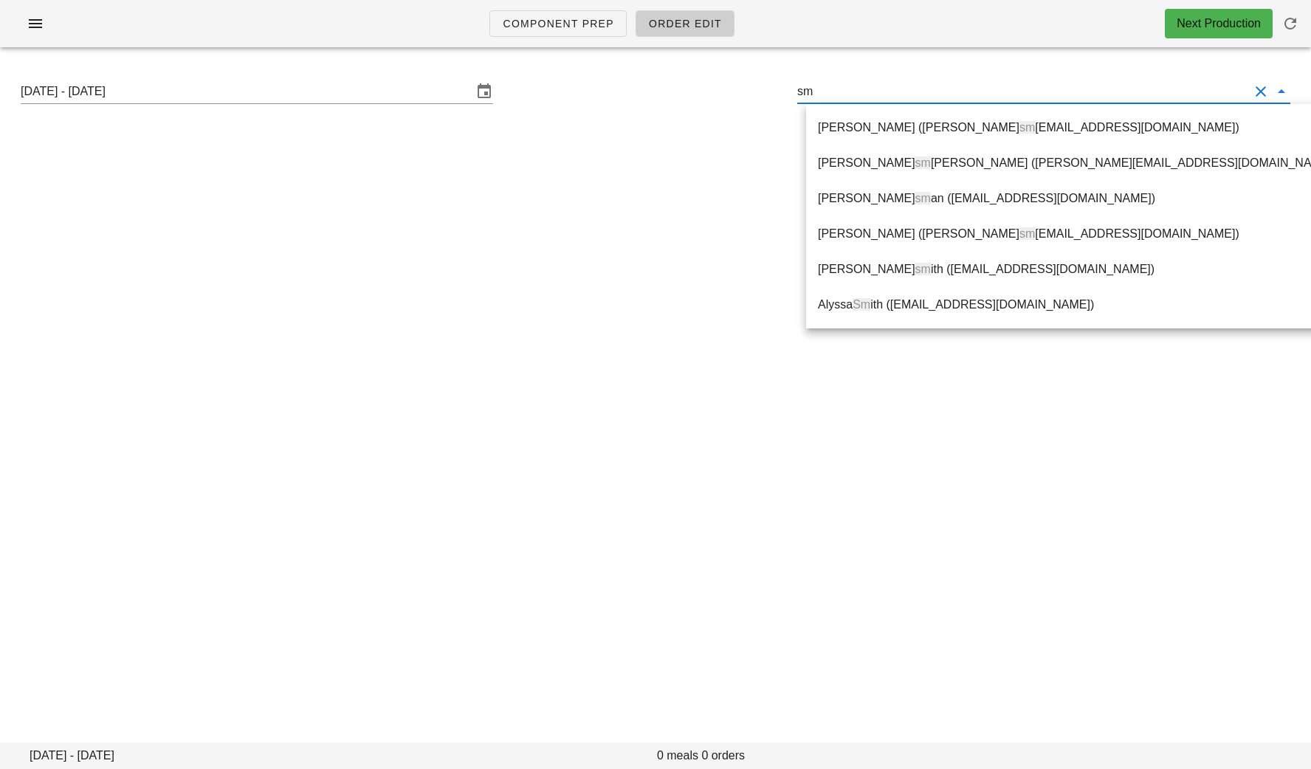
type input "s"
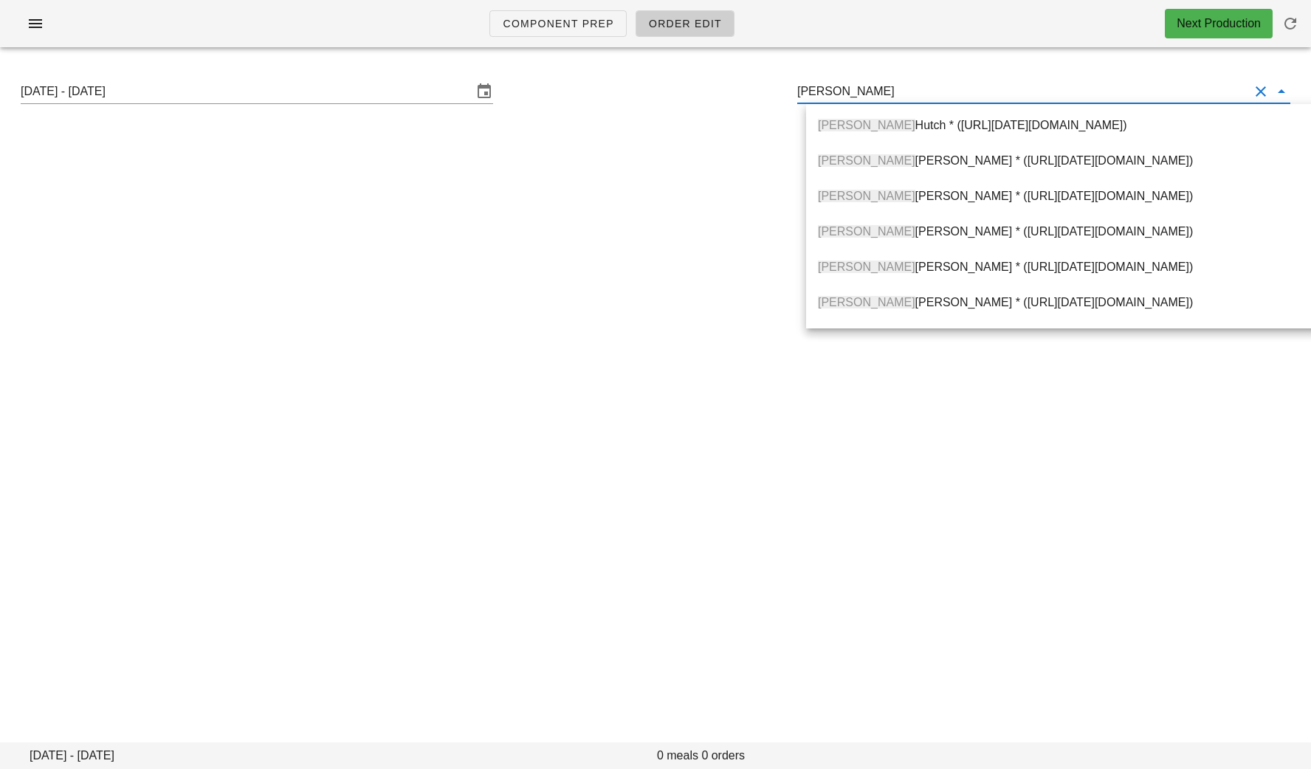
scroll to position [1170, 0]
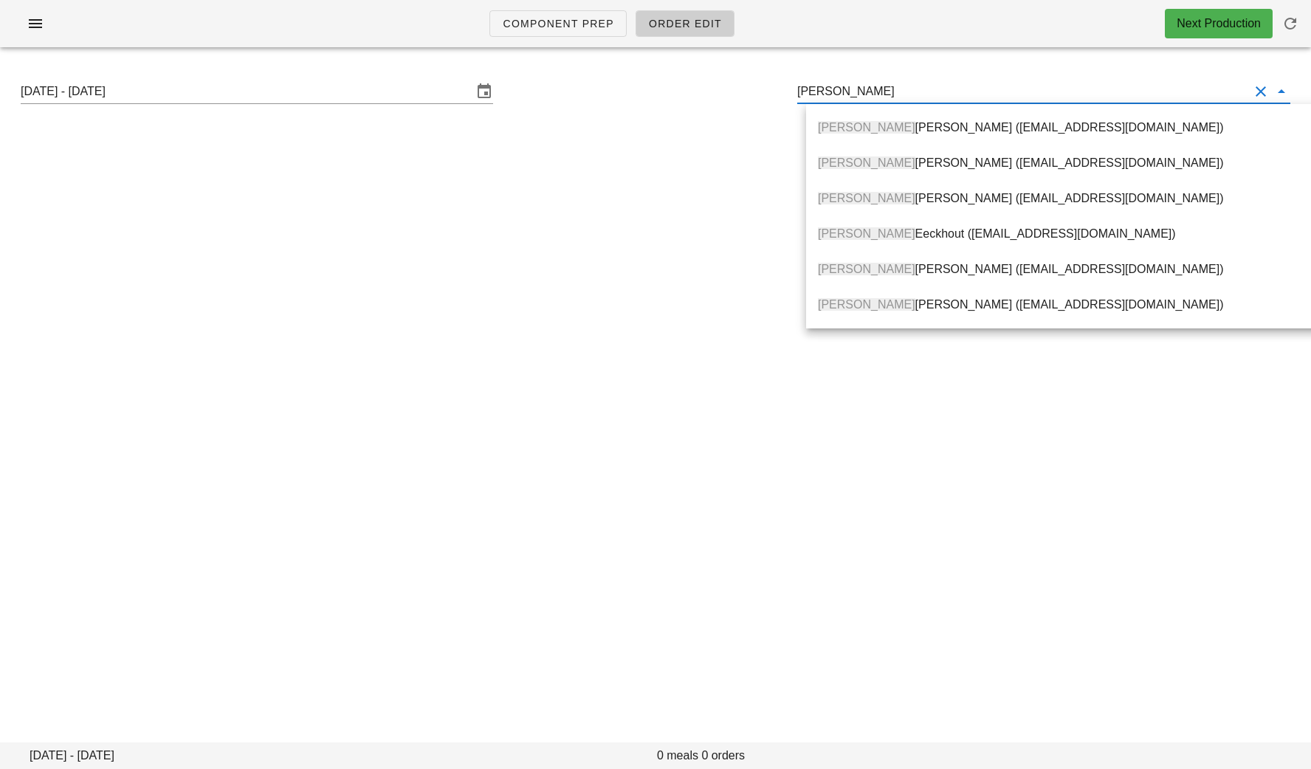
drag, startPoint x: 834, startPoint y: 86, endPoint x: 754, endPoint y: 86, distance: 79.7
click at [761, 86] on div "Sunday August 24 - Saturday August 30 Sam" at bounding box center [656, 91] width 1294 height 47
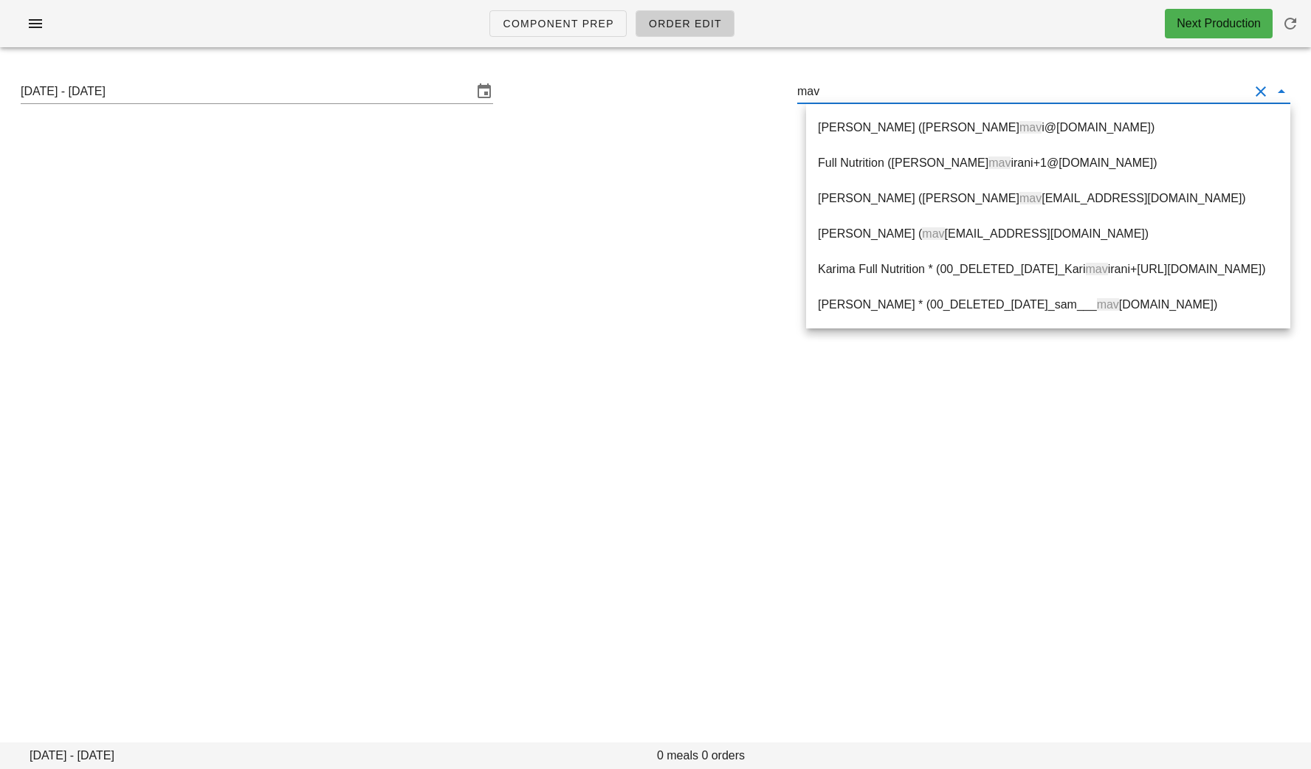
scroll to position [0, 0]
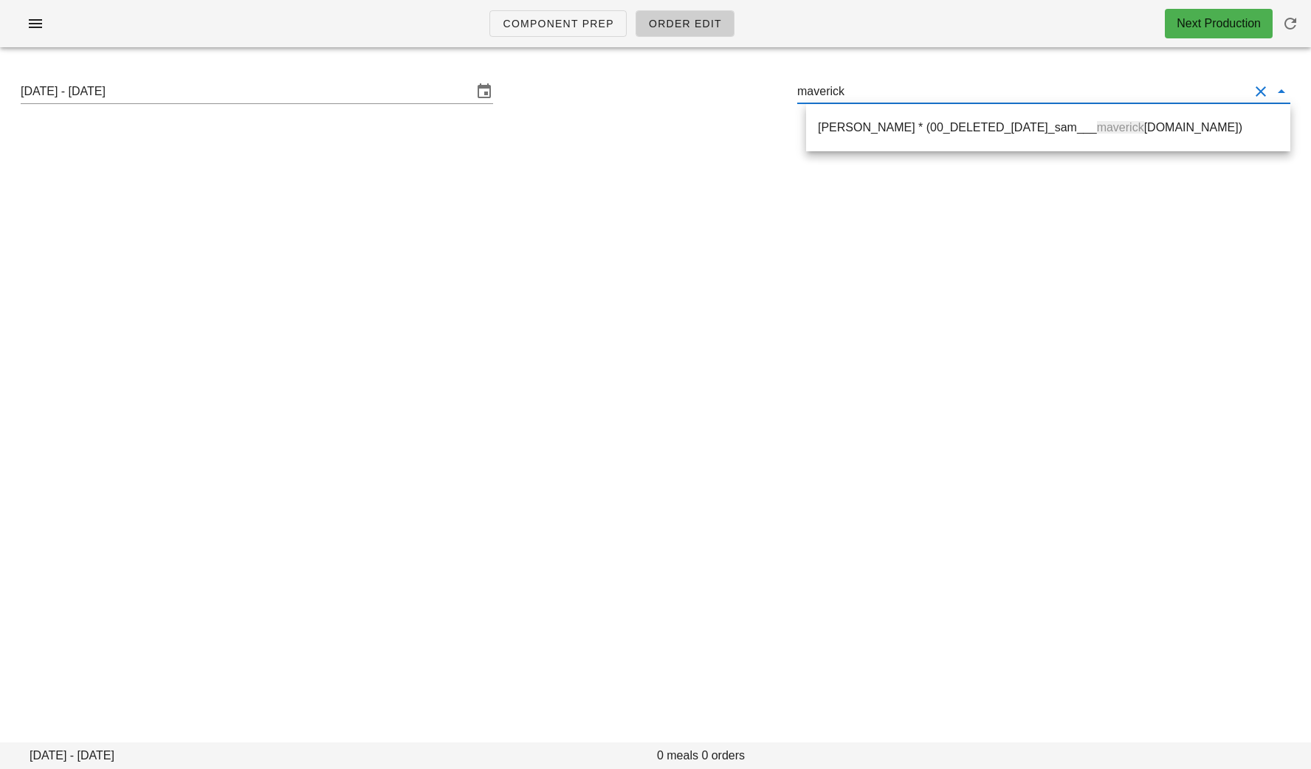
drag, startPoint x: 875, startPoint y: 95, endPoint x: 735, endPoint y: 95, distance: 139.6
click at [740, 95] on div "Sunday August 24 - Saturday August 30 maverick" at bounding box center [656, 91] width 1294 height 47
paste input "[EMAIL_ADDRESS][DOMAIN_NAME]"
drag, startPoint x: 948, startPoint y: 86, endPoint x: 869, endPoint y: 86, distance: 79.0
click at [869, 86] on input "[EMAIL_ADDRESS][DOMAIN_NAME]" at bounding box center [1023, 92] width 452 height 24
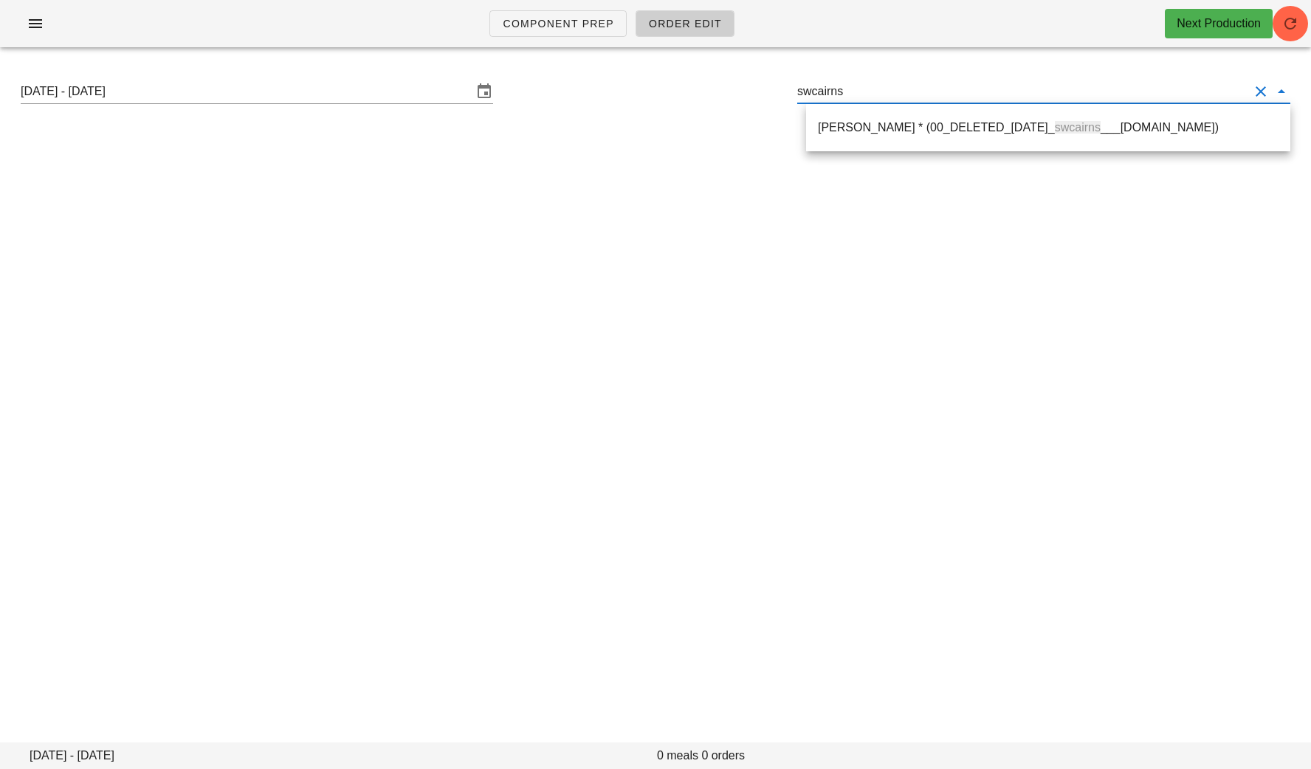
drag, startPoint x: 873, startPoint y: 92, endPoint x: 768, endPoint y: 92, distance: 104.9
click at [768, 92] on div "Sunday August 24 - Saturday August 30 swcairns" at bounding box center [656, 91] width 1294 height 47
paste input "cherylpitout@gmail.com"
click at [839, 117] on div "Cheryl Pitout ( cherylpitout@gmail.com )" at bounding box center [1048, 128] width 461 height 32
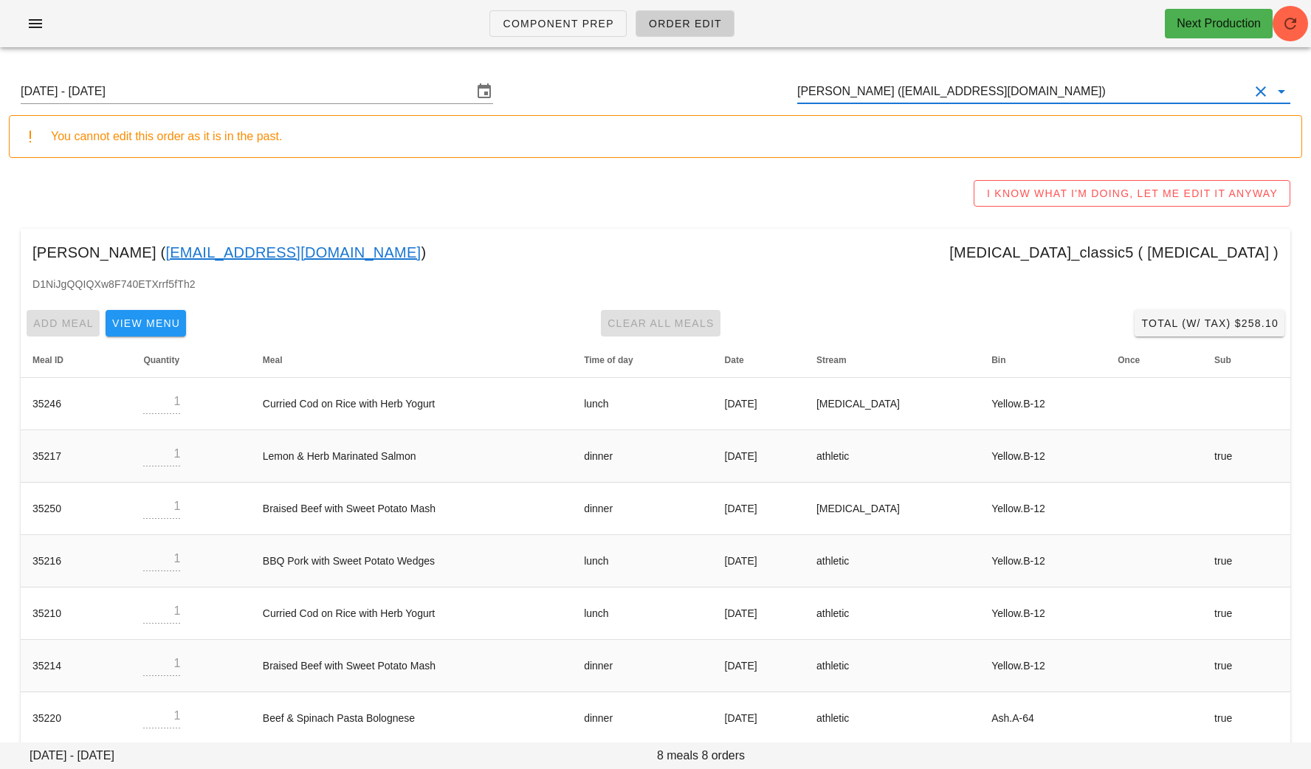
type input "Cheryl Pitout (cherylpitout@gmail.com)"
click at [254, 251] on link "cherylpitout@gmail.com" at bounding box center [292, 253] width 255 height 24
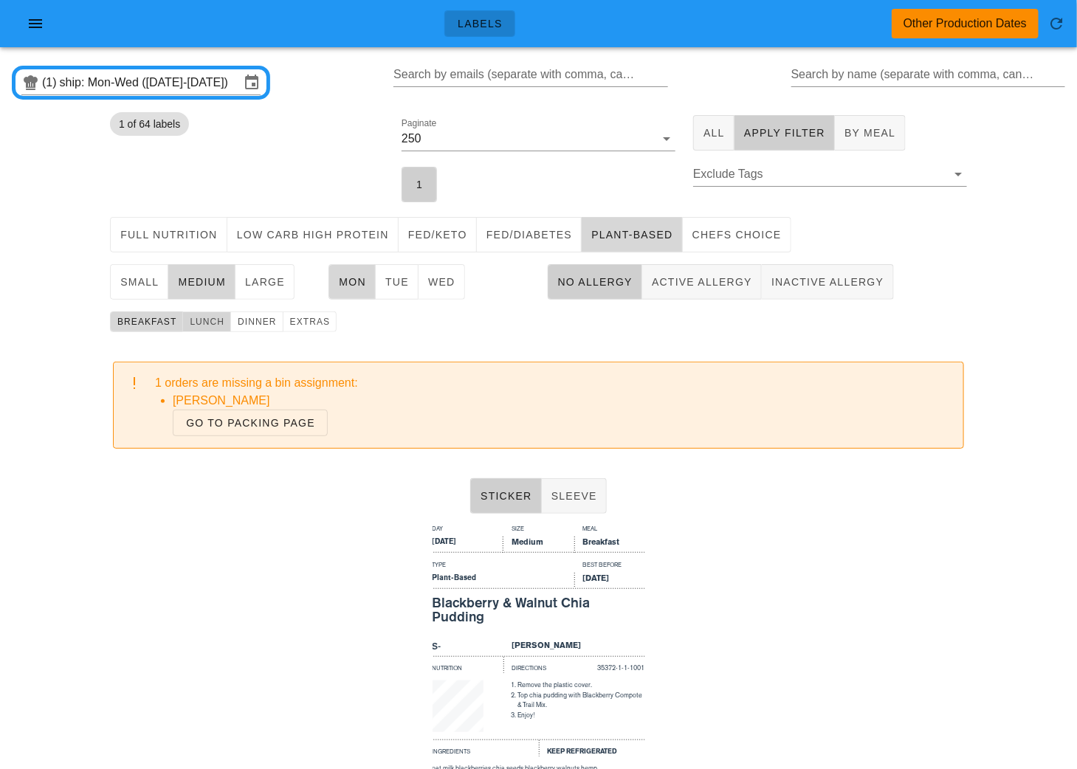
click at [218, 321] on span "lunch" at bounding box center [206, 322] width 35 height 10
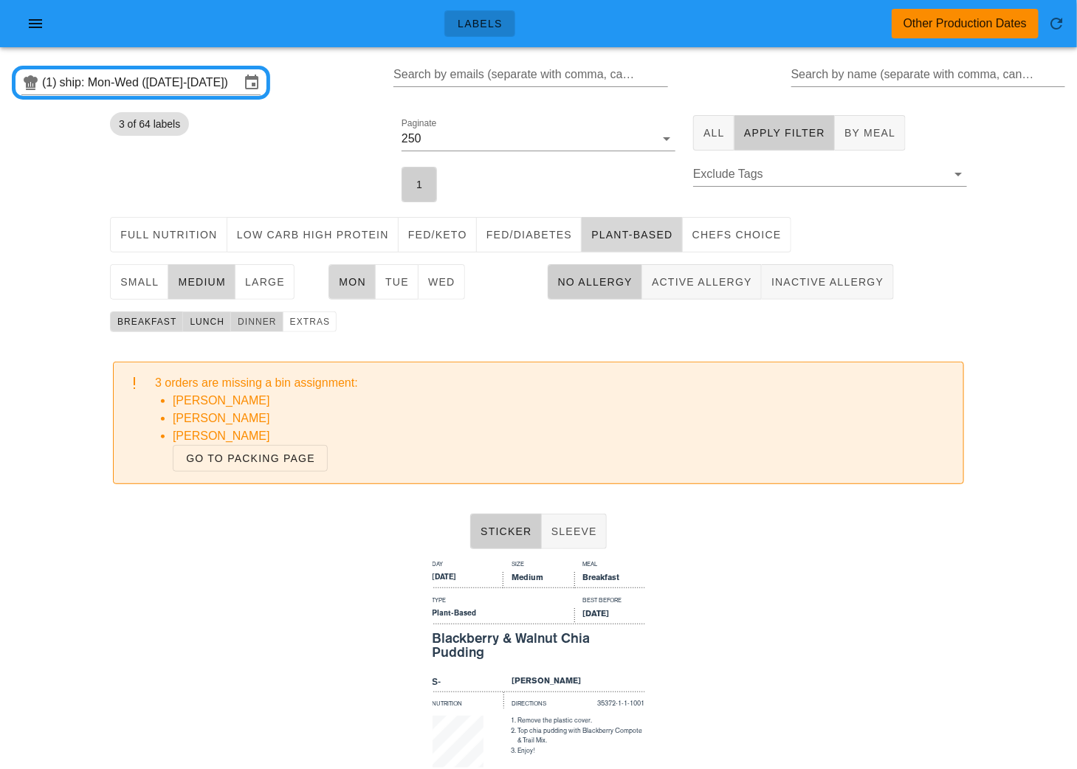
click at [243, 320] on span "dinner" at bounding box center [257, 322] width 40 height 10
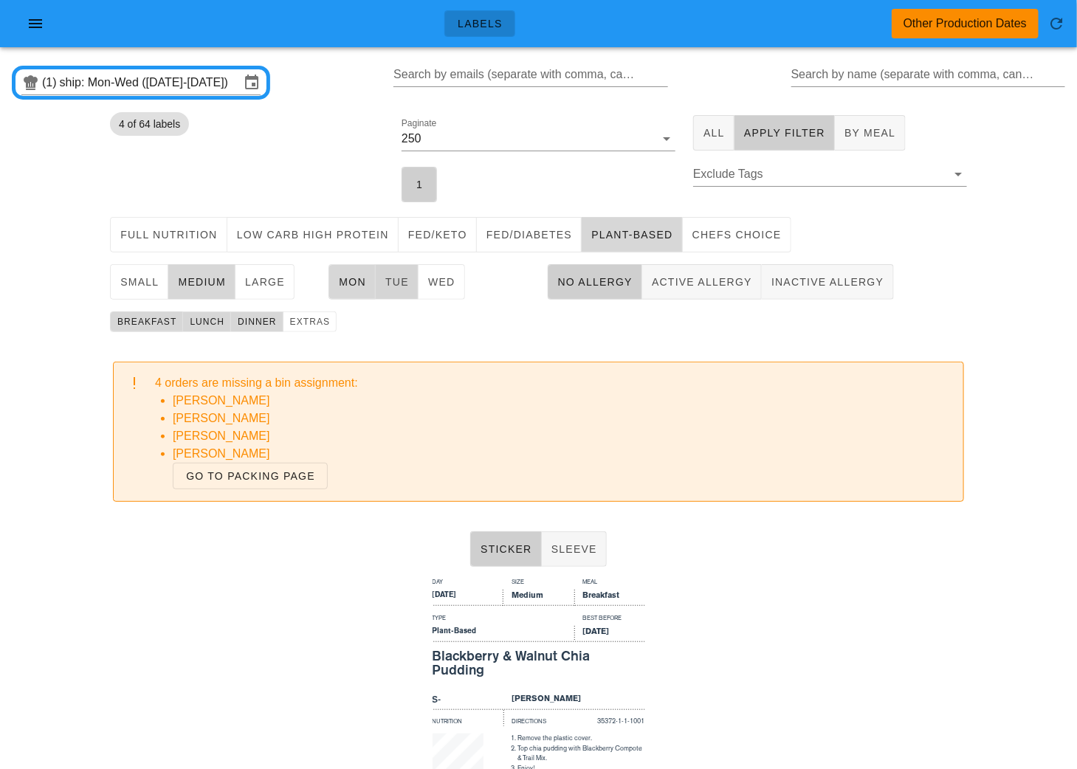
click at [403, 287] on span "Tue" at bounding box center [397, 282] width 24 height 12
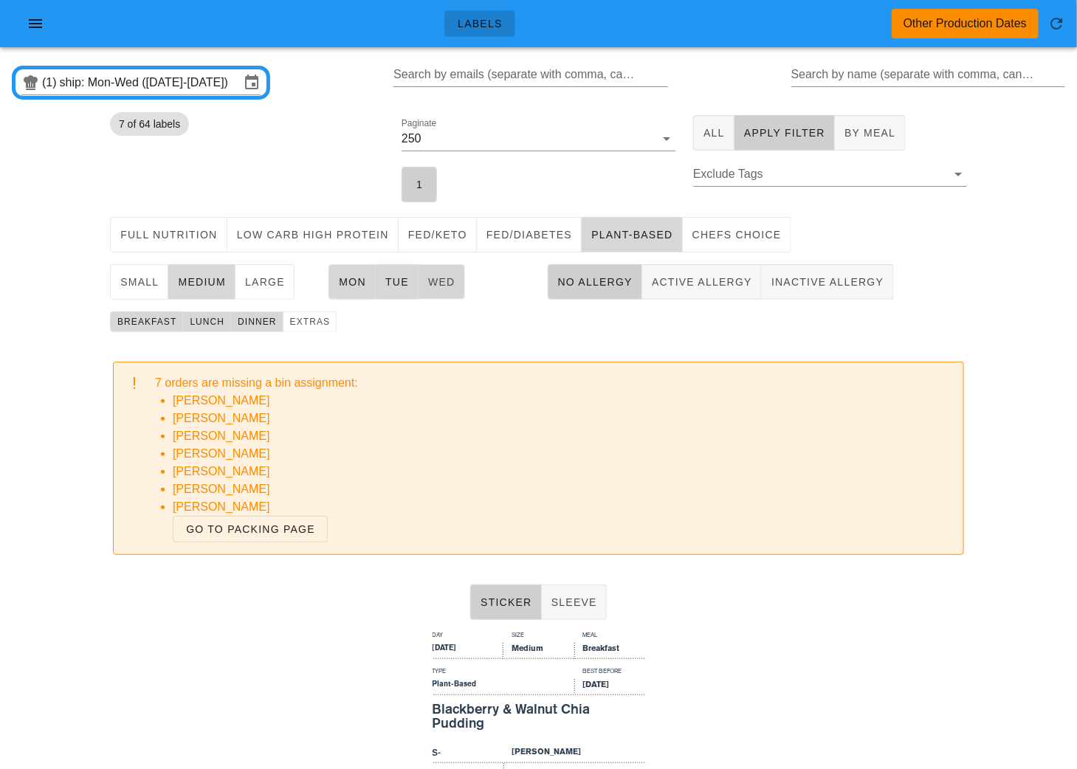
click at [430, 288] on span "Wed" at bounding box center [442, 282] width 28 height 12
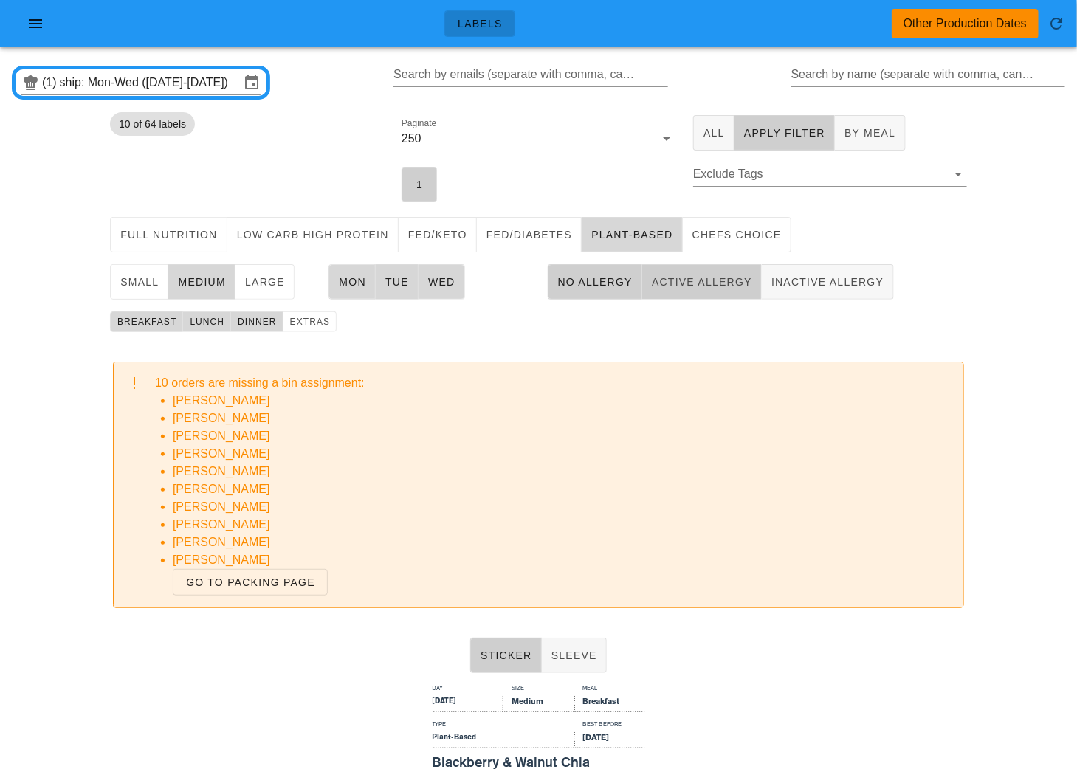
click at [699, 291] on button "Active Allergy" at bounding box center [702, 281] width 120 height 35
click at [788, 283] on span "Inactive Allergy" at bounding box center [828, 282] width 114 height 12
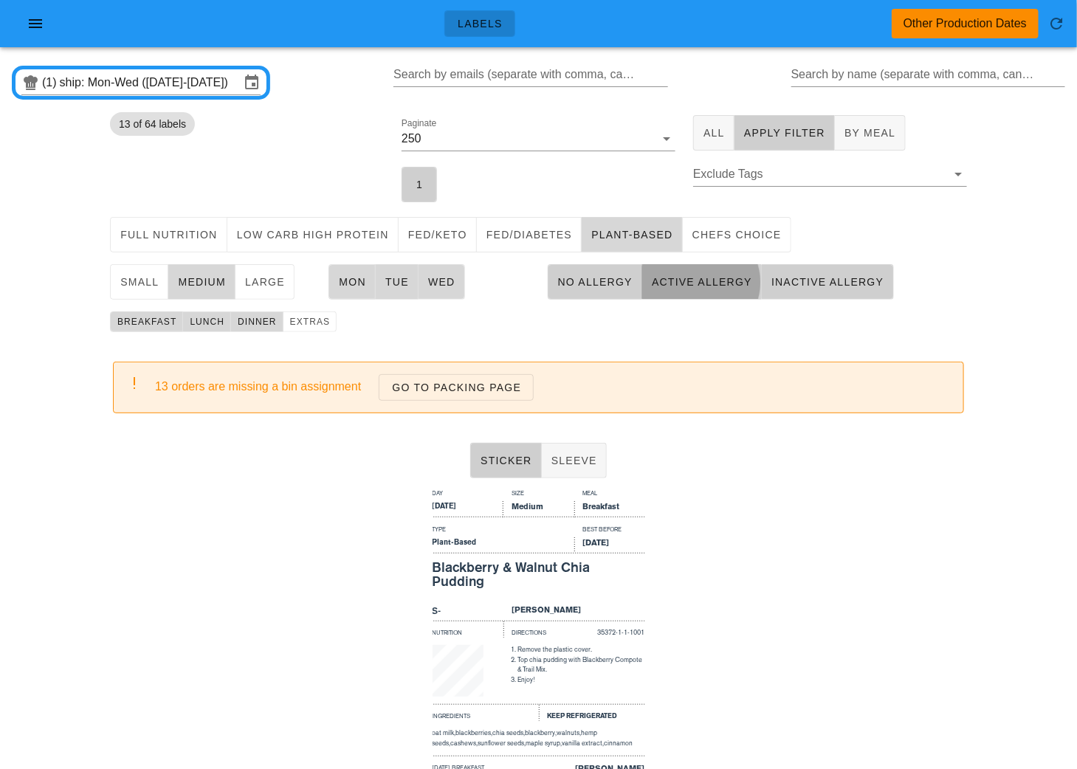
click at [696, 272] on button "Active Allergy" at bounding box center [702, 281] width 120 height 35
click at [609, 279] on span "No Allergy" at bounding box center [595, 282] width 75 height 12
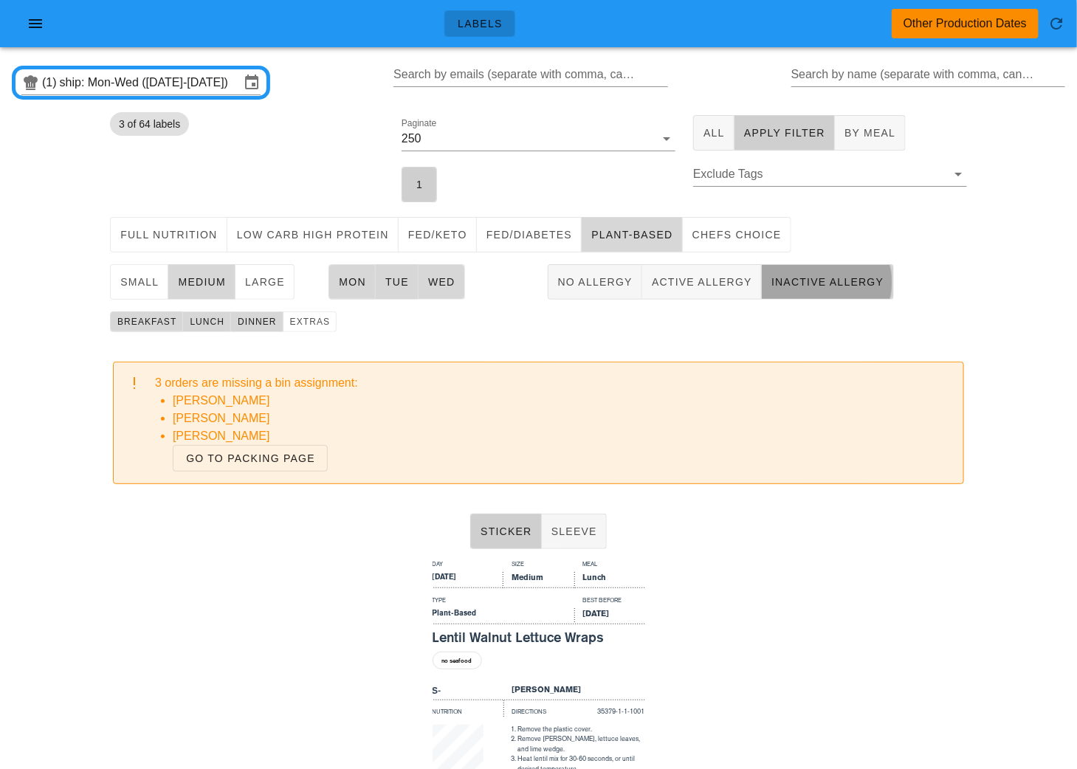
click at [811, 284] on span "Inactive Allergy" at bounding box center [828, 282] width 114 height 12
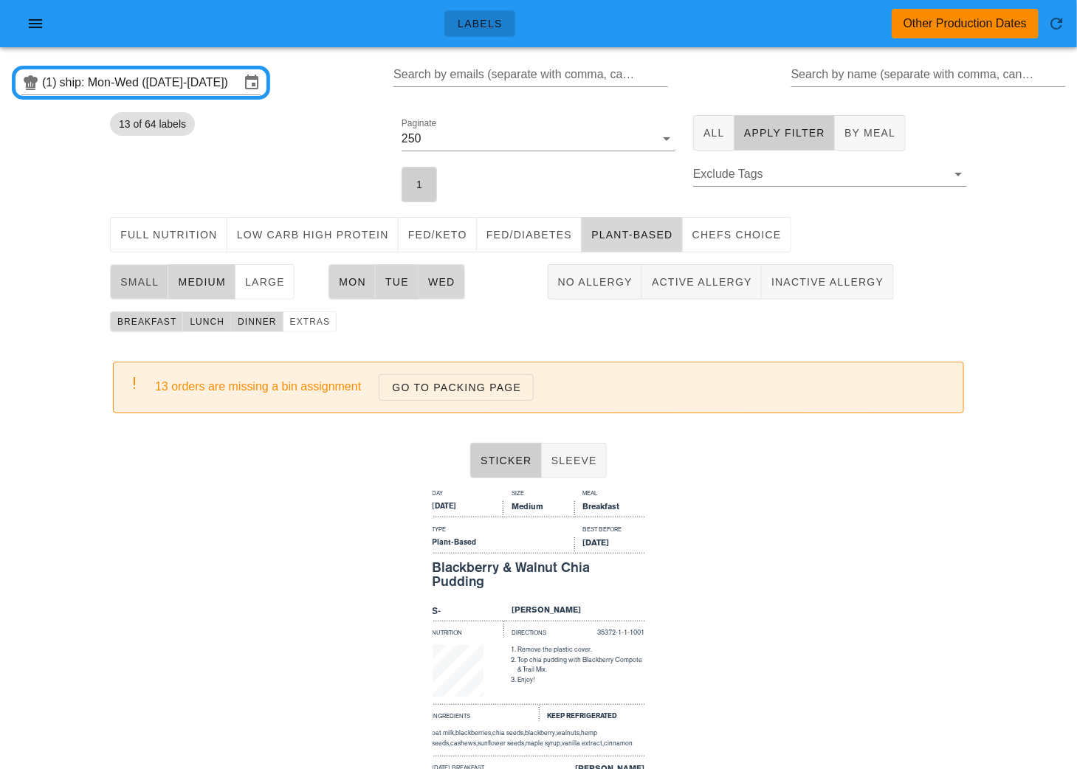
click at [134, 266] on button "small" at bounding box center [139, 281] width 58 height 35
click at [263, 279] on span "large" at bounding box center [264, 282] width 41 height 12
click at [137, 85] on input "ship: Mon-Wed ([DATE]-[DATE])" at bounding box center [150, 83] width 180 height 24
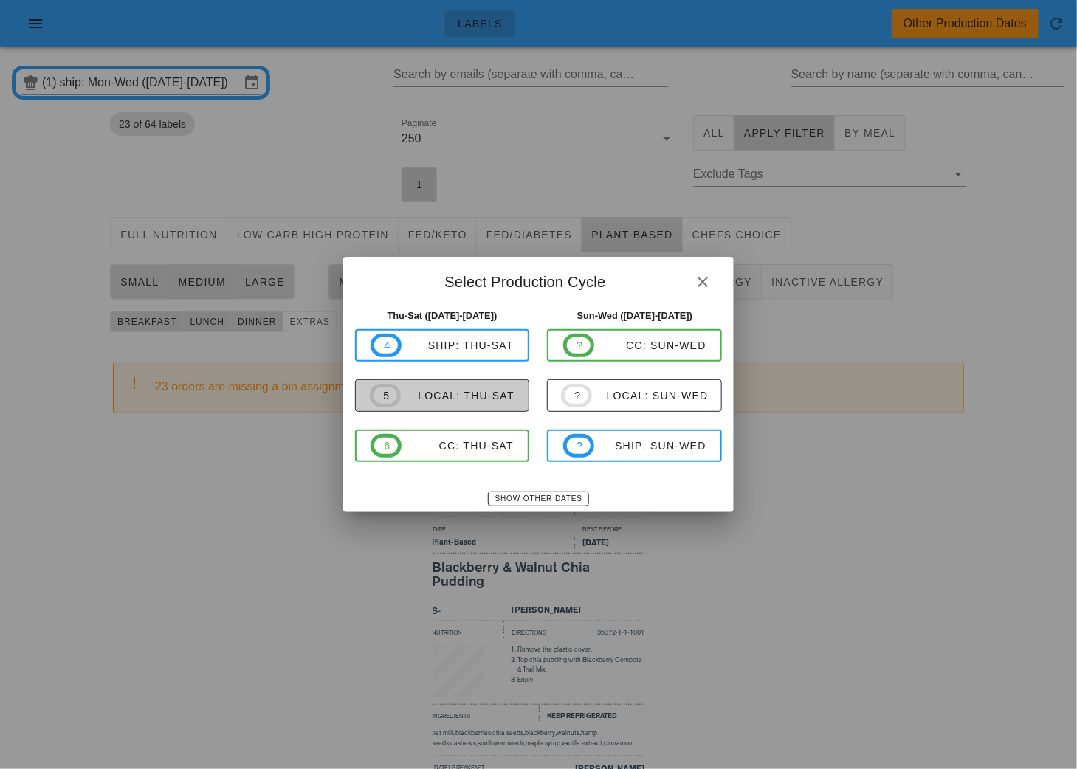
click at [464, 399] on div "local: Thu-Sat" at bounding box center [458, 396] width 114 height 12
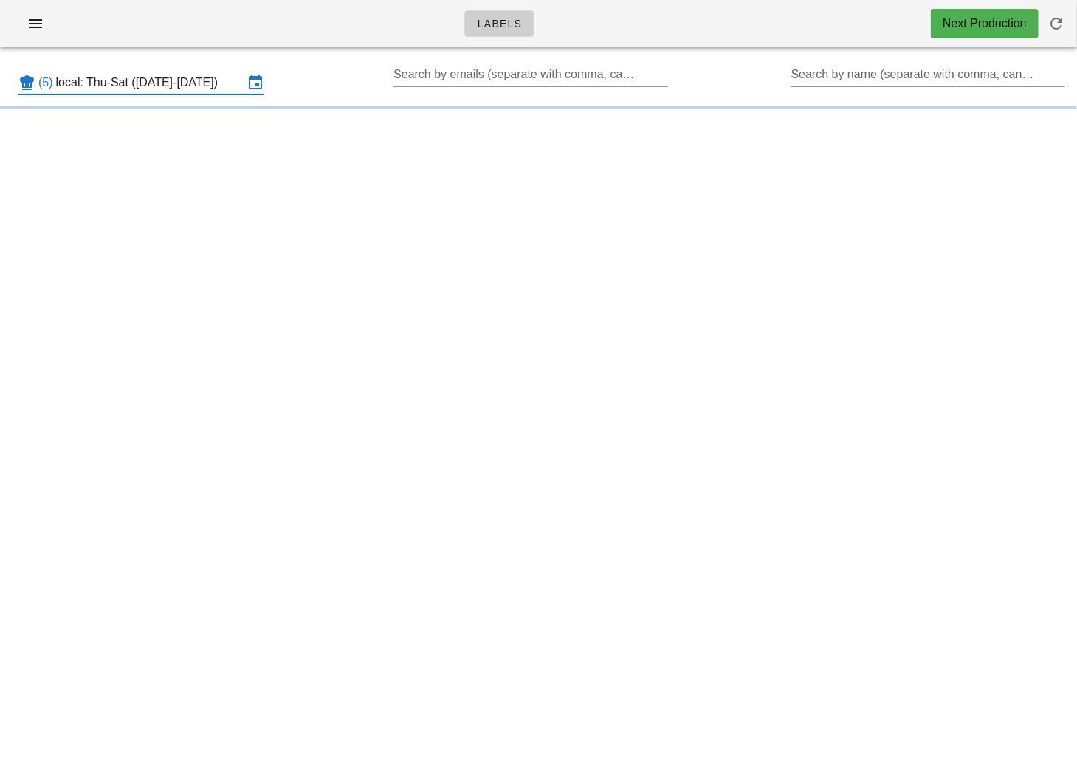
click at [182, 92] on input "local: Thu-Sat ([DATE]-[DATE])" at bounding box center [150, 83] width 188 height 24
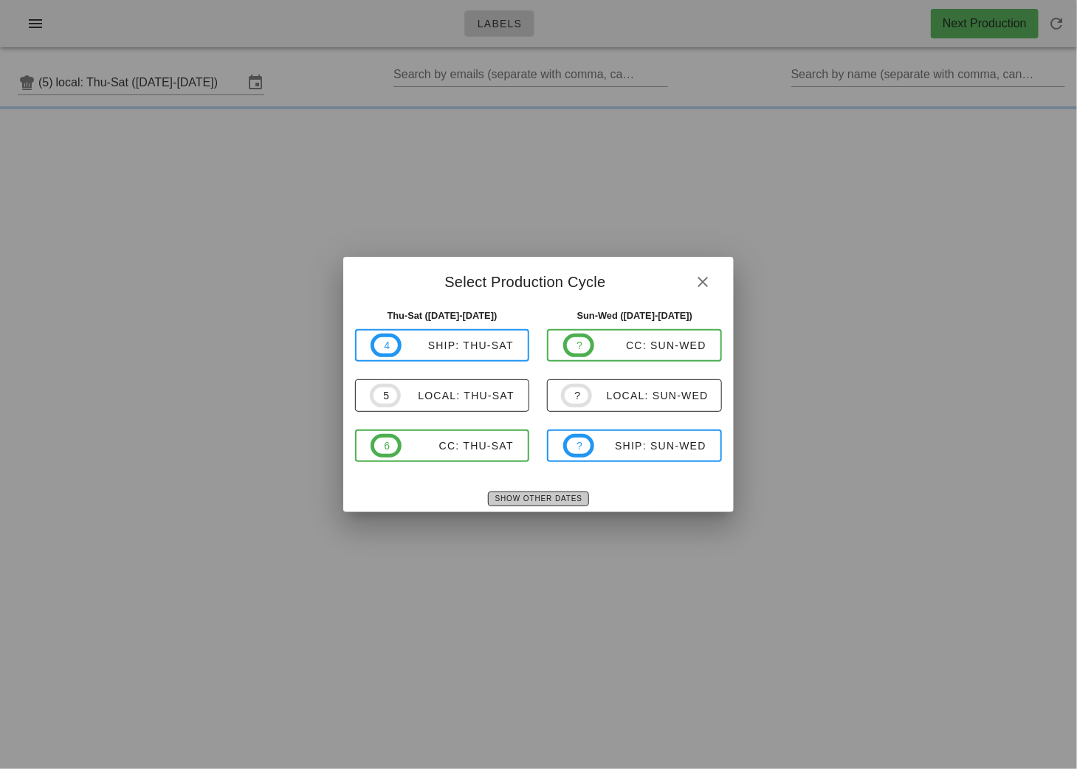
click at [551, 496] on span "Show Other Dates" at bounding box center [539, 499] width 88 height 8
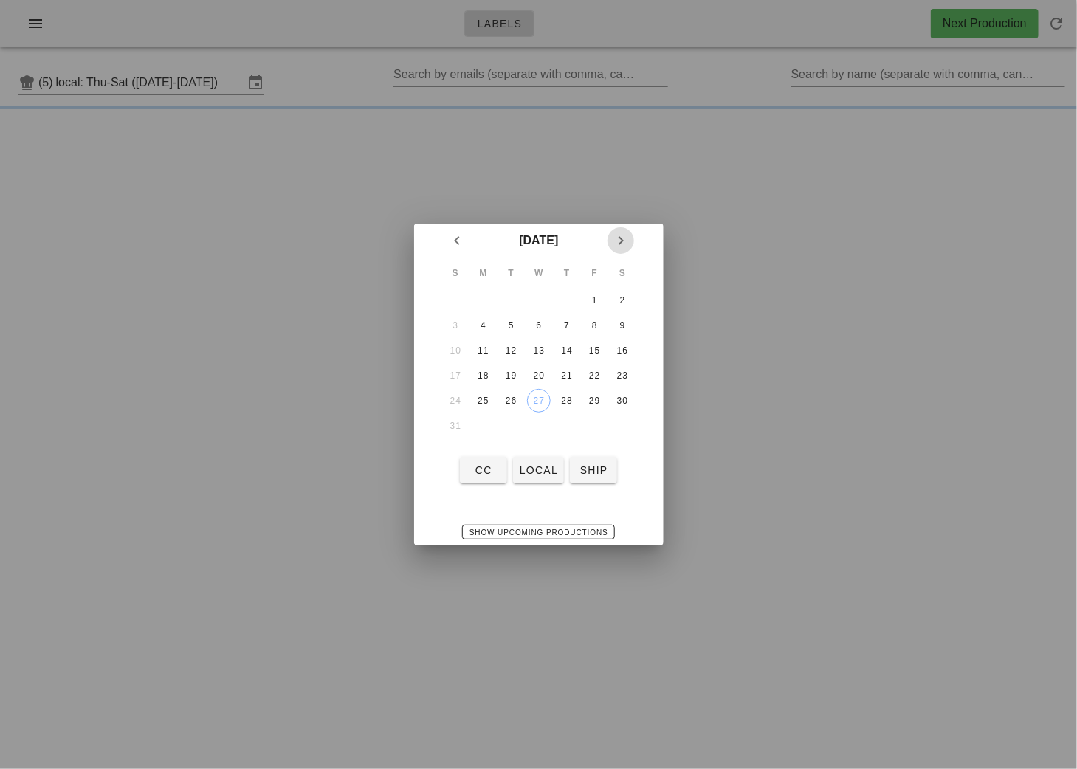
click at [613, 244] on icon "Next month" at bounding box center [621, 241] width 18 height 18
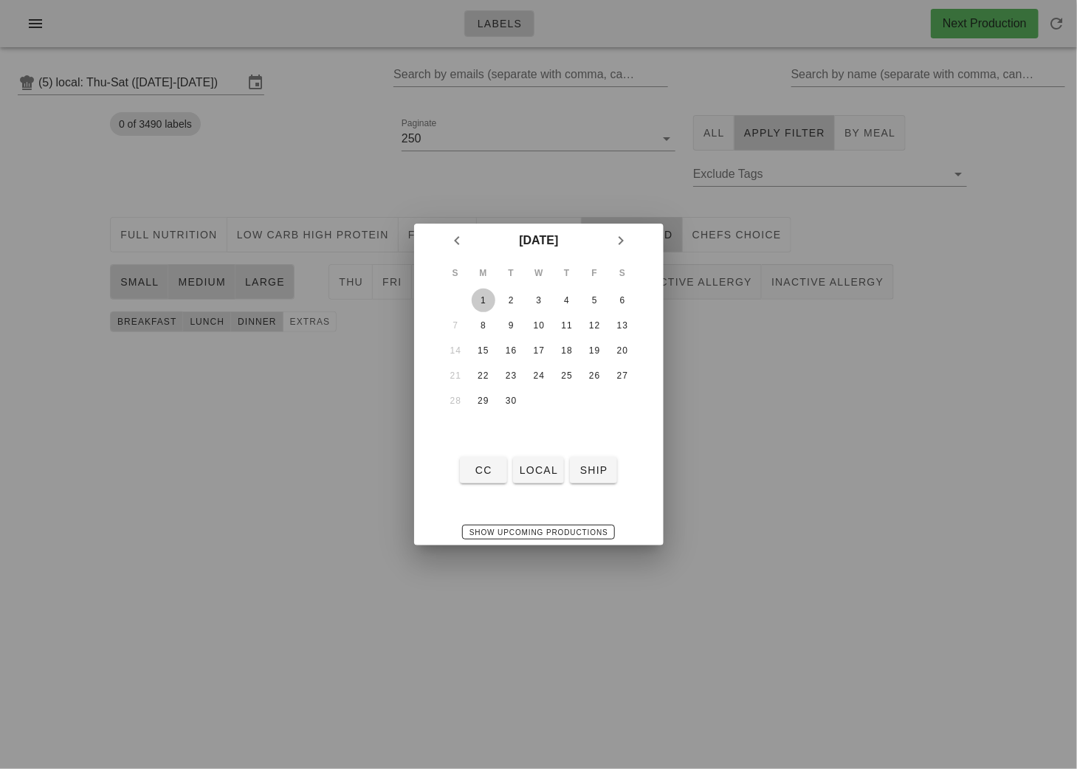
click at [487, 295] on div "1" at bounding box center [483, 300] width 24 height 10
click at [543, 474] on span "local" at bounding box center [538, 470] width 39 height 12
type input "local: Mon-Wed ([DATE]-[DATE])"
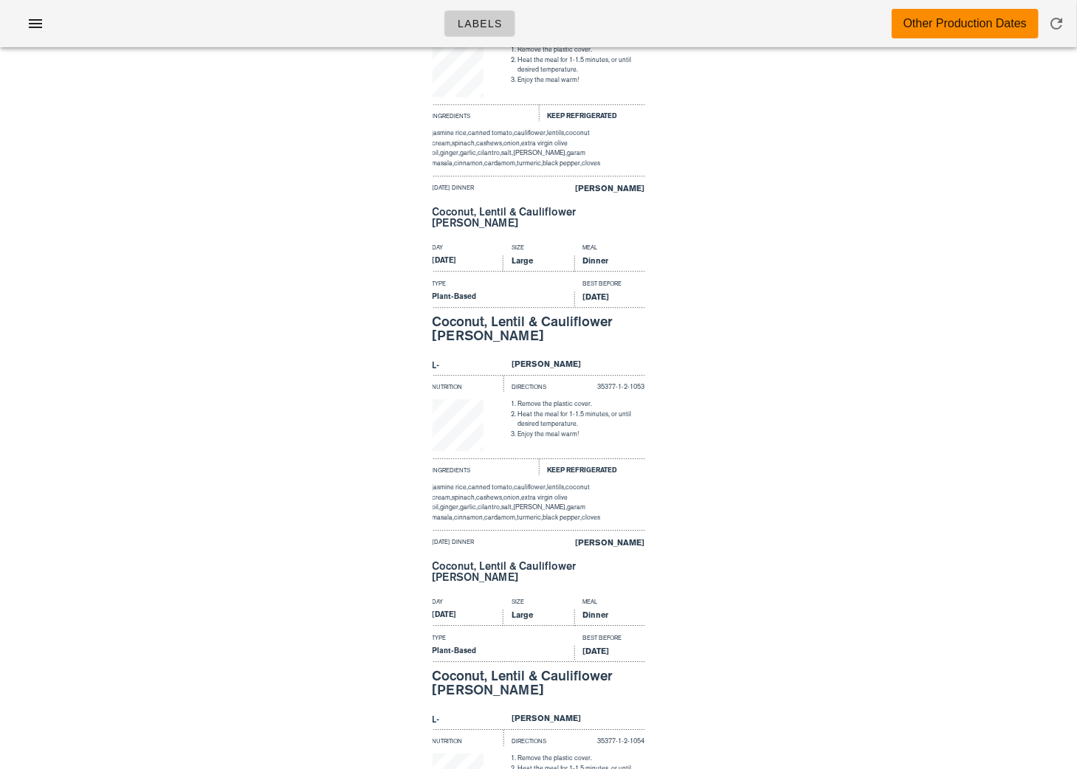
scroll to position [17765, 0]
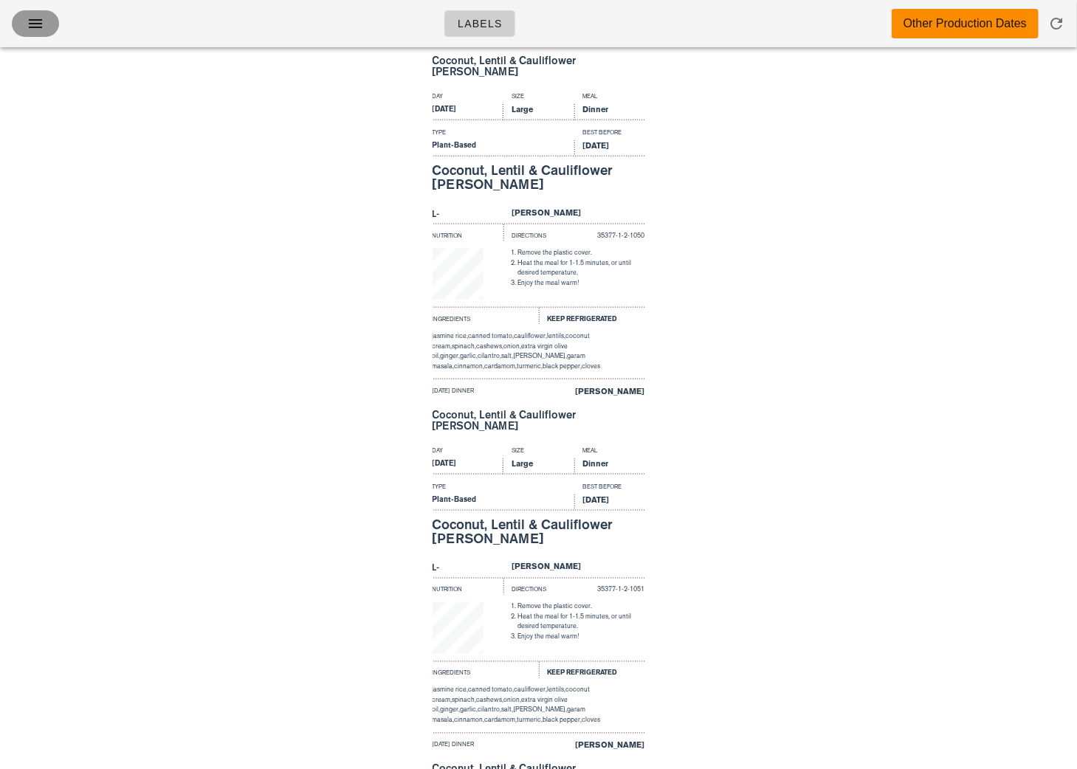
click at [48, 29] on button "button" at bounding box center [35, 23] width 47 height 27
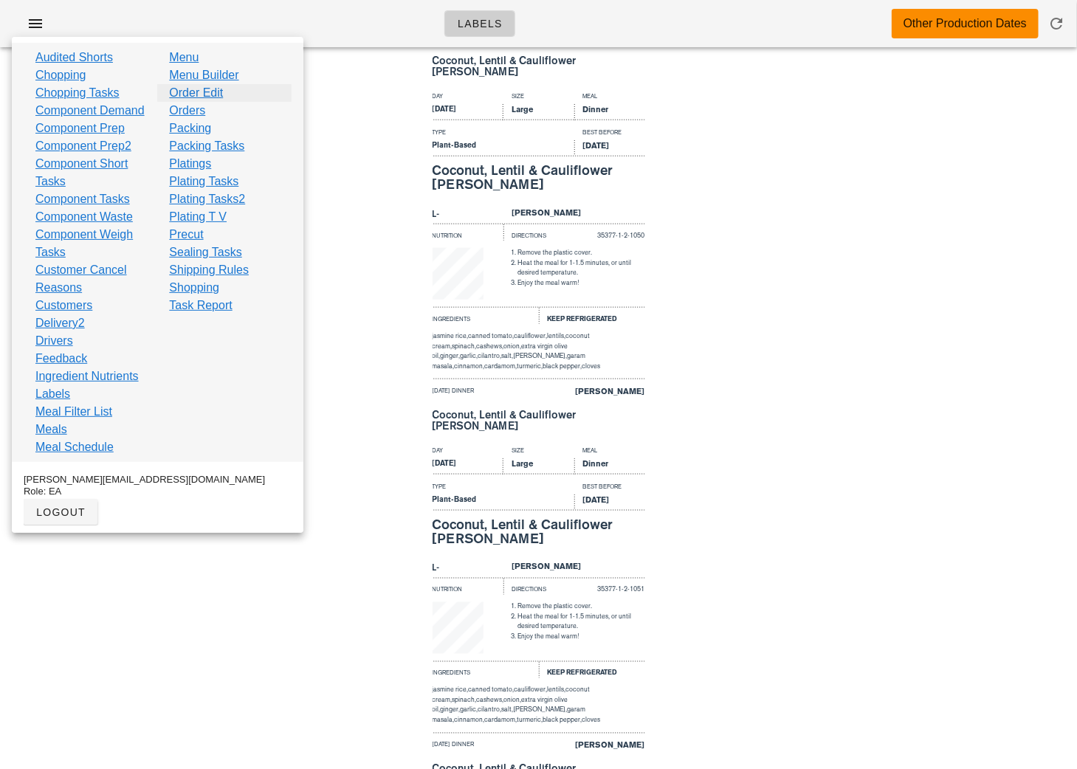
click at [212, 97] on link "Order Edit" at bounding box center [196, 93] width 54 height 18
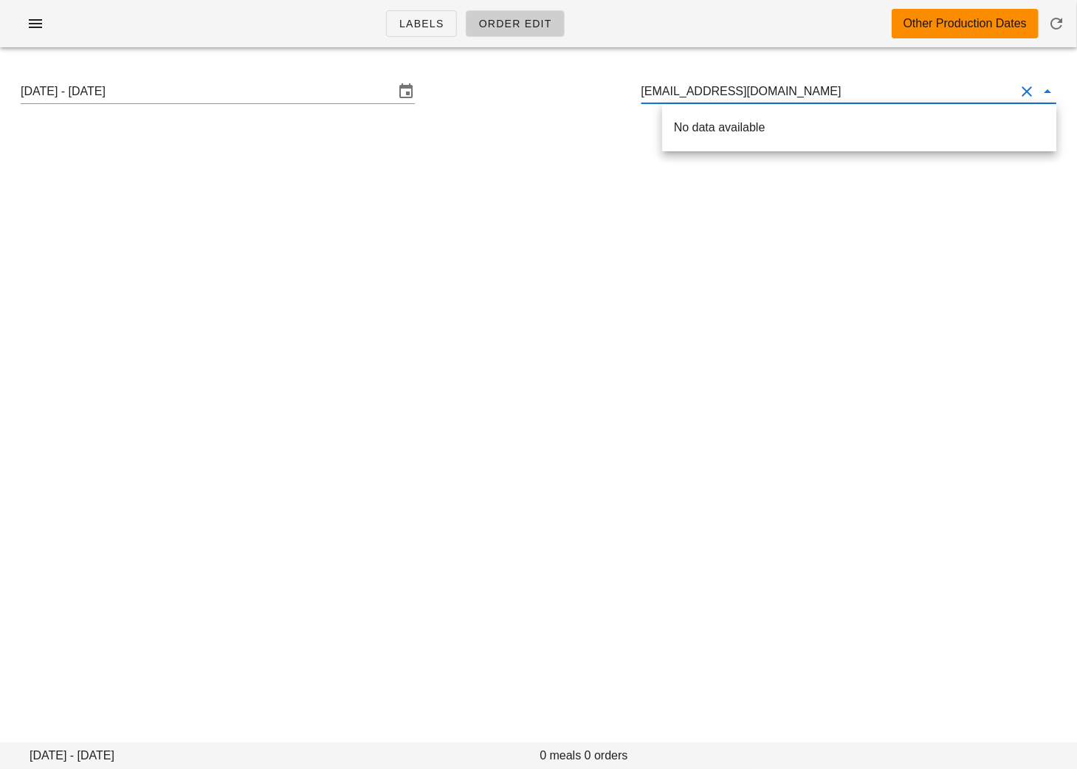
click at [724, 134] on div "No data available" at bounding box center [859, 128] width 371 height 32
type input "swcairns@p"
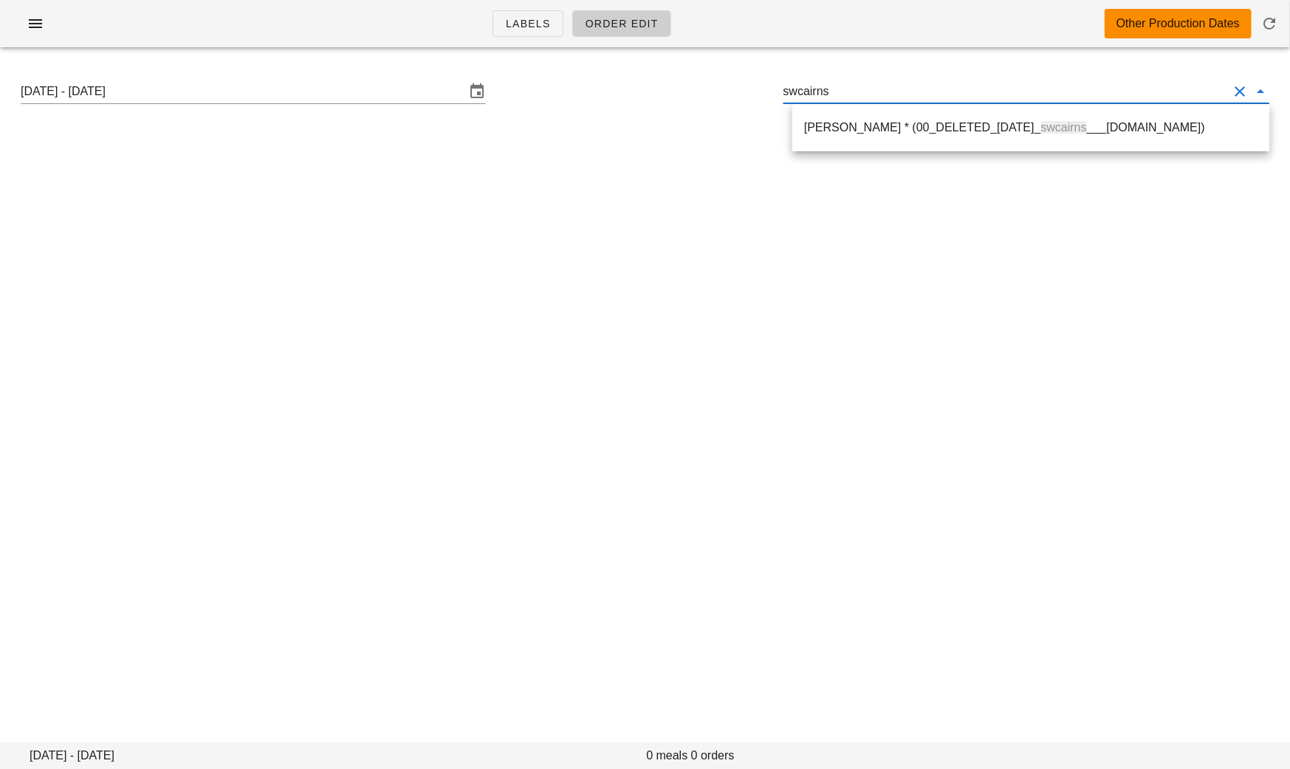
drag, startPoint x: 831, startPoint y: 92, endPoint x: 661, endPoint y: 78, distance: 170.4
click at [679, 84] on div "[DATE] - [DATE] swcairns" at bounding box center [645, 91] width 1272 height 47
paste input "[EMAIL_ADDRESS][DOMAIN_NAME]"
type input "[EMAIL_ADDRESS][DOMAIN_NAME]"
drag, startPoint x: 970, startPoint y: 86, endPoint x: 857, endPoint y: 81, distance: 112.3
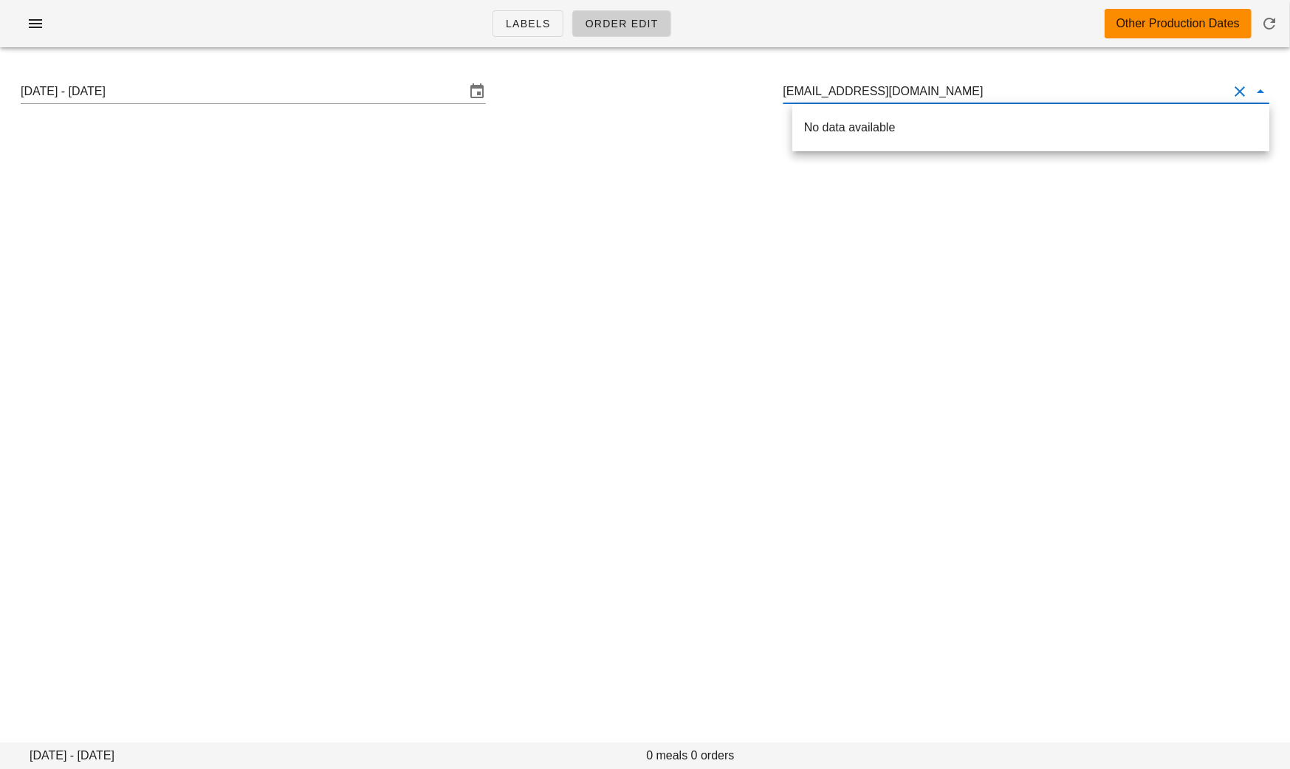
click at [857, 83] on input "[EMAIL_ADDRESS][DOMAIN_NAME]" at bounding box center [1005, 92] width 445 height 24
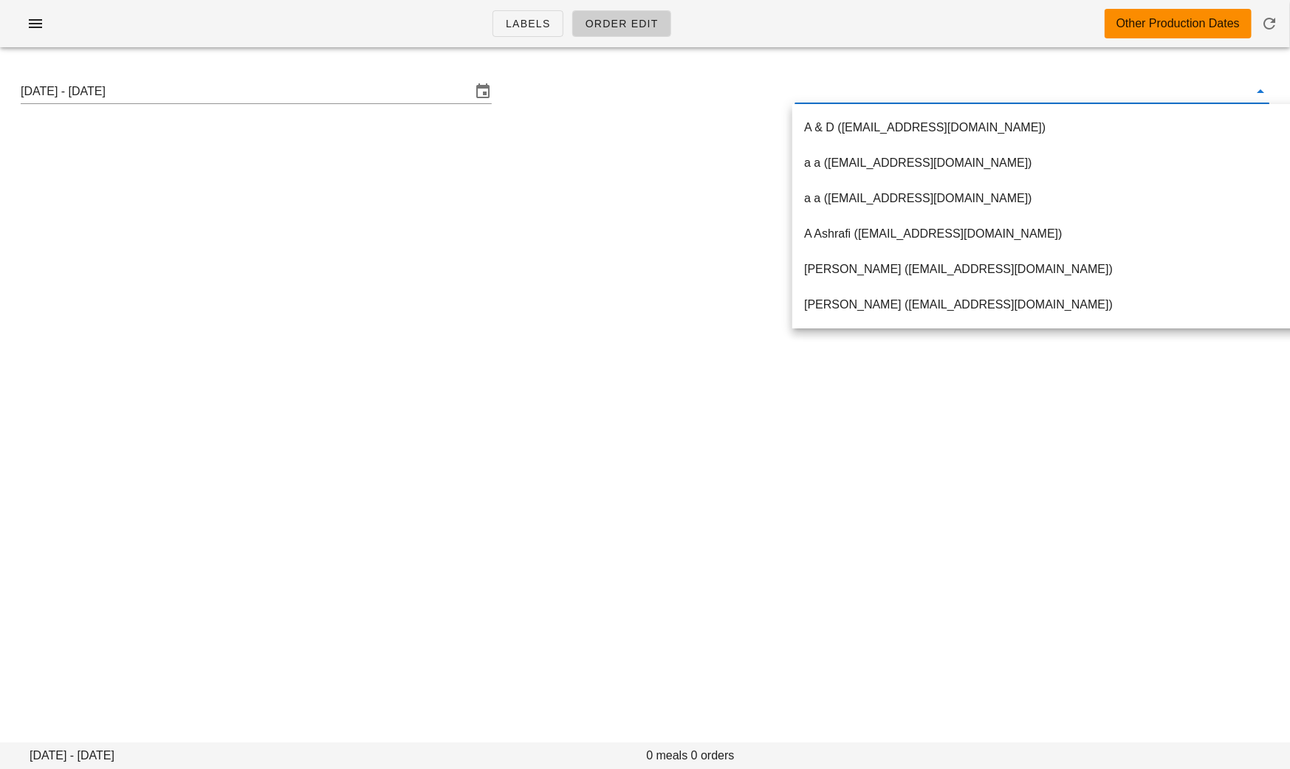
paste input "[EMAIL_ADDRESS][DOMAIN_NAME]"
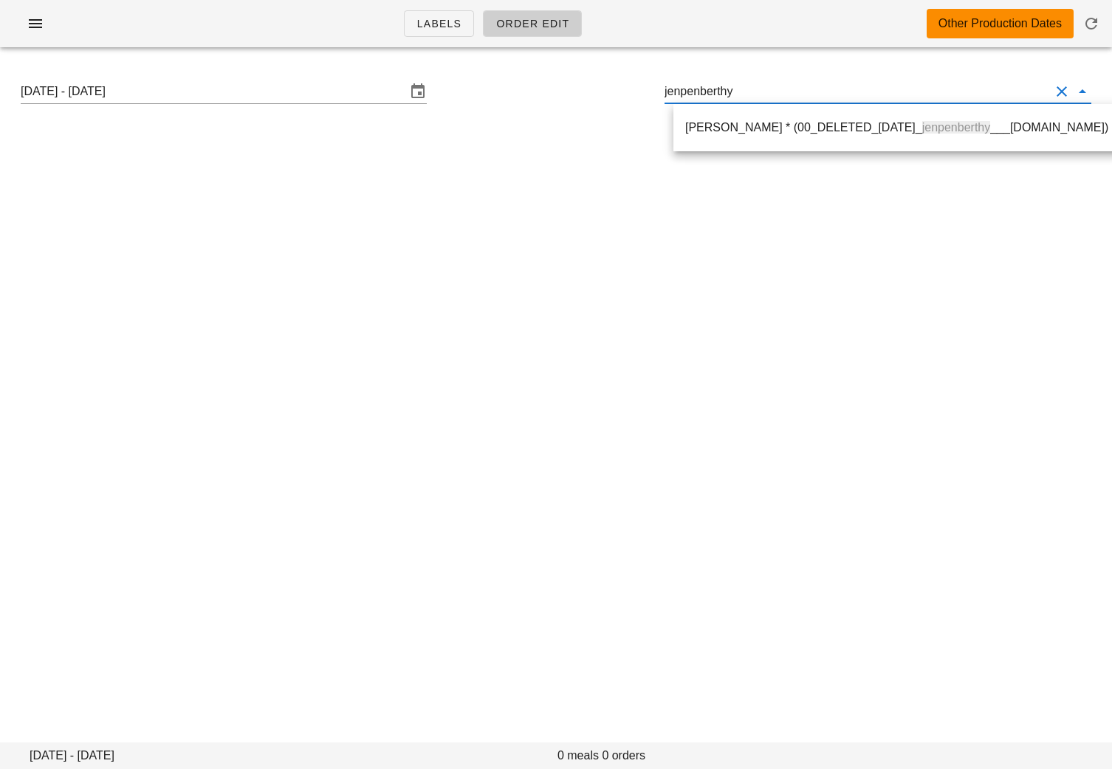
drag, startPoint x: 753, startPoint y: 95, endPoint x: 600, endPoint y: 90, distance: 153.7
click at [603, 92] on div "[DATE] - [DATE] jenpenberthy" at bounding box center [556, 91] width 1094 height 47
paste input "[EMAIL_ADDRESS][DOMAIN_NAME]"
drag, startPoint x: 834, startPoint y: 92, endPoint x: 750, endPoint y: 92, distance: 83.4
click at [750, 92] on input "[EMAIL_ADDRESS][DOMAIN_NAME]" at bounding box center [857, 92] width 385 height 24
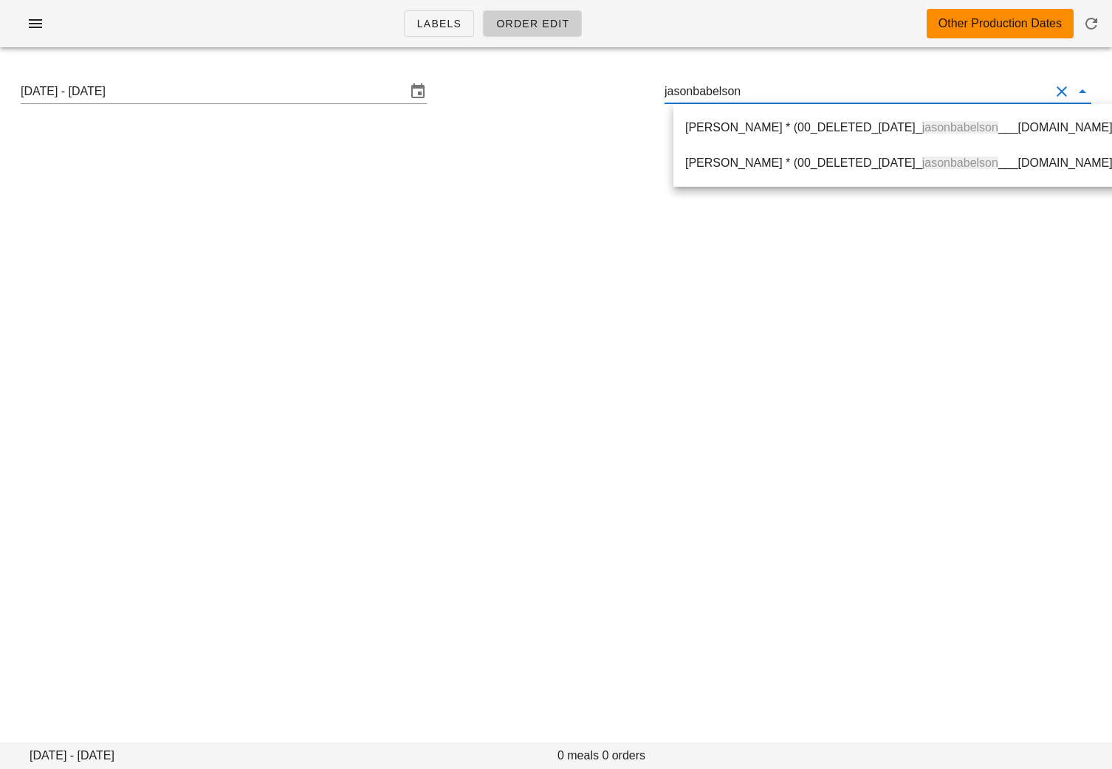
drag, startPoint x: 769, startPoint y: 86, endPoint x: 561, endPoint y: 84, distance: 208.2
click at [565, 86] on div "[DATE] - [DATE] jasonbabelson" at bounding box center [556, 91] width 1094 height 47
paste input "[EMAIL_ADDRESS][DOMAIN_NAME]"
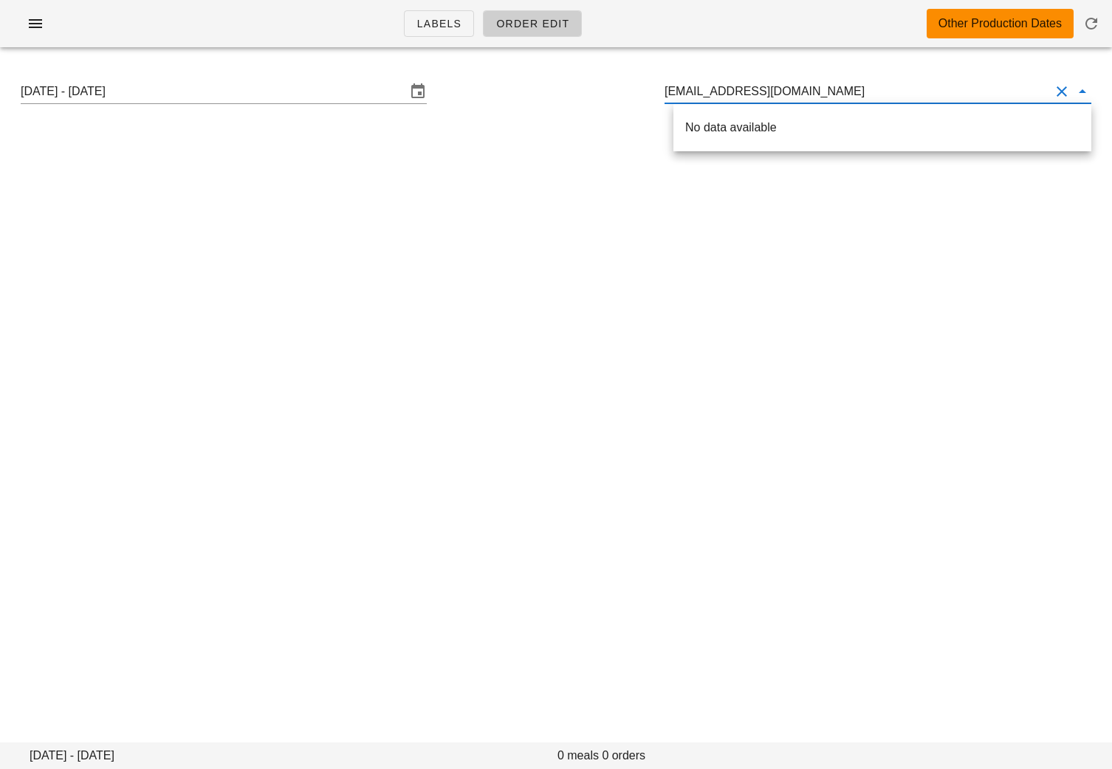
drag, startPoint x: 845, startPoint y: 90, endPoint x: 738, endPoint y: 90, distance: 107.1
click at [738, 90] on input "[EMAIL_ADDRESS][DOMAIN_NAME]" at bounding box center [857, 92] width 385 height 24
drag, startPoint x: 750, startPoint y: 90, endPoint x: 597, endPoint y: 90, distance: 152.9
click at [603, 90] on div "[DATE] - [DATE] adrienne879" at bounding box center [556, 91] width 1094 height 47
paste input "[EMAIL_ADDRESS][DOMAIN_NAME]"
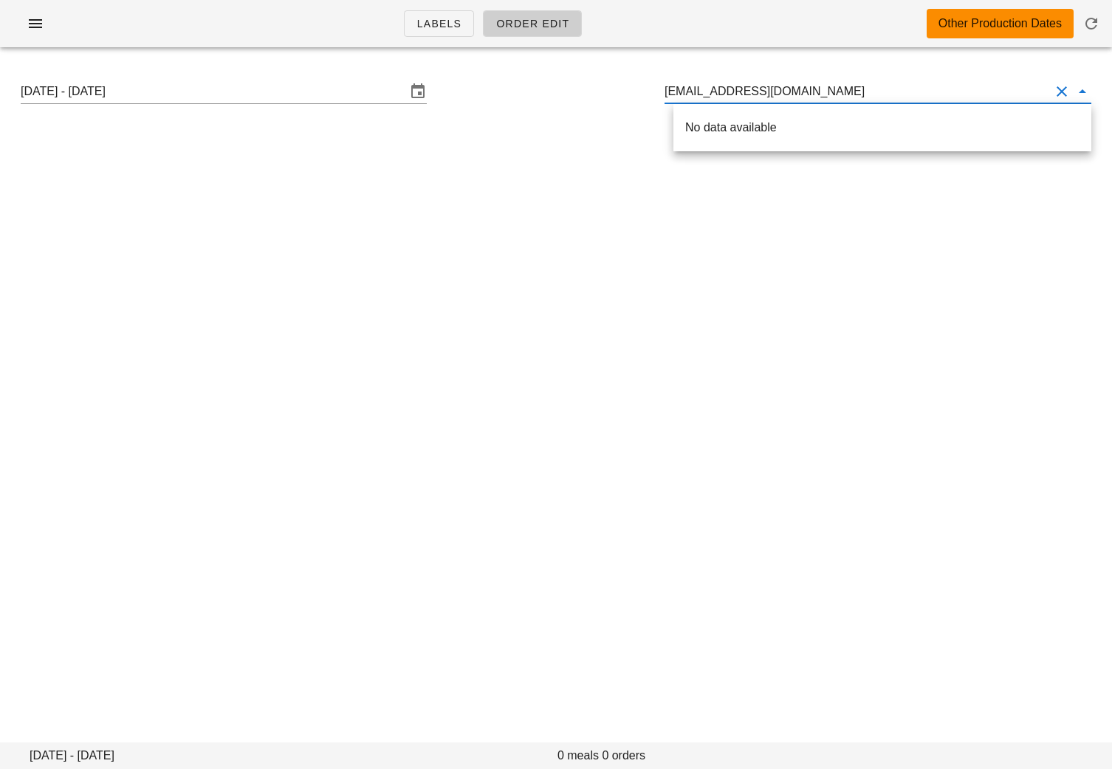
drag, startPoint x: 826, startPoint y: 84, endPoint x: 727, endPoint y: 95, distance: 99.5
click at [727, 95] on input "[EMAIL_ADDRESS][DOMAIN_NAME]" at bounding box center [857, 92] width 385 height 24
drag, startPoint x: 664, startPoint y: 94, endPoint x: 600, endPoint y: 94, distance: 64.2
click at [603, 94] on div "[DATE] - [DATE] rrai1998" at bounding box center [556, 91] width 1094 height 47
paste input "[EMAIL_ADDRESS][PERSON_NAME][DOMAIN_NAME]"
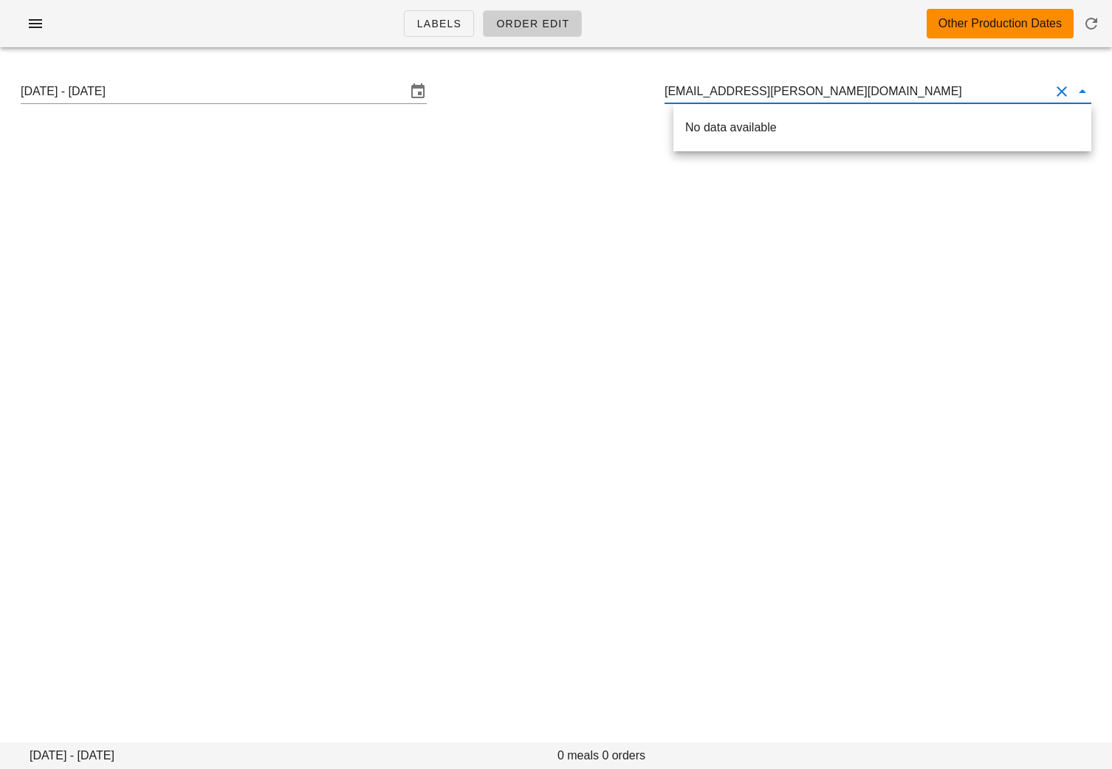
drag, startPoint x: 837, startPoint y: 98, endPoint x: 758, endPoint y: 93, distance: 79.9
click at [758, 93] on input "[EMAIL_ADDRESS][PERSON_NAME][DOMAIN_NAME]" at bounding box center [857, 92] width 385 height 24
drag, startPoint x: 781, startPoint y: 95, endPoint x: 580, endPoint y: 88, distance: 200.2
click at [583, 89] on div "[DATE] - [DATE] cailey.[PERSON_NAME]" at bounding box center [556, 91] width 1094 height 47
paste input "[EMAIL_ADDRESS][DOMAIN_NAME]"
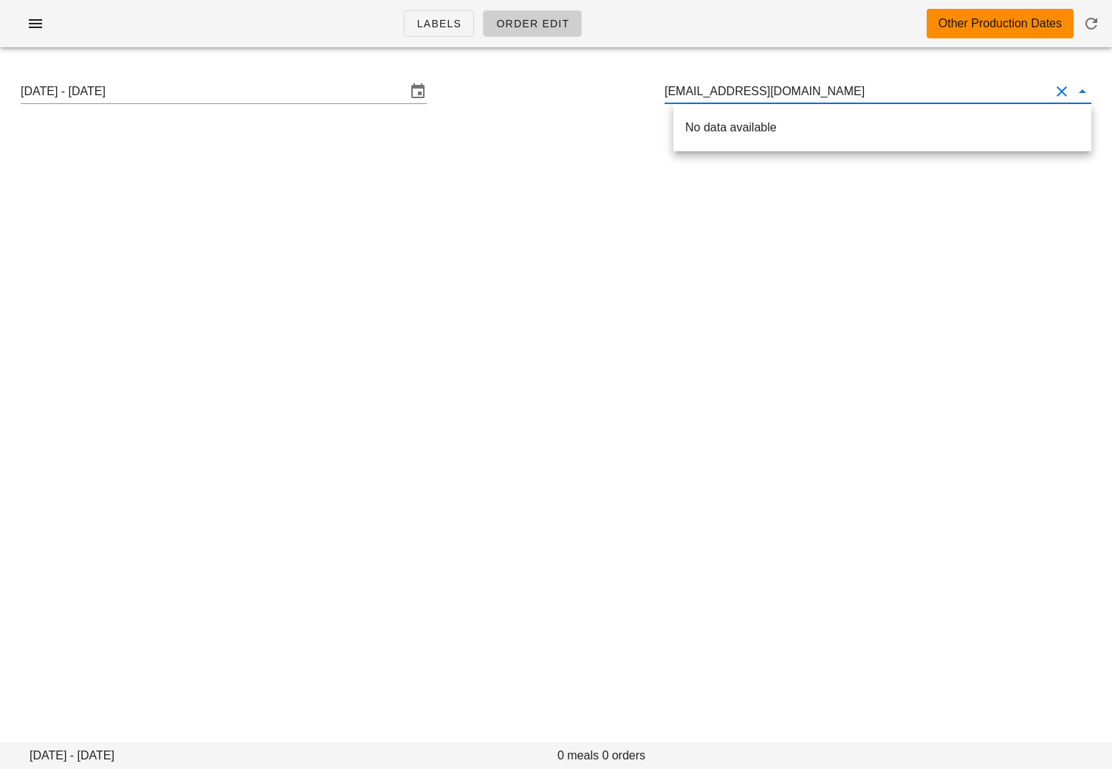
drag, startPoint x: 834, startPoint y: 95, endPoint x: 766, endPoint y: 95, distance: 68.7
click at [766, 95] on input "[EMAIL_ADDRESS][DOMAIN_NAME]" at bounding box center [857, 92] width 385 height 24
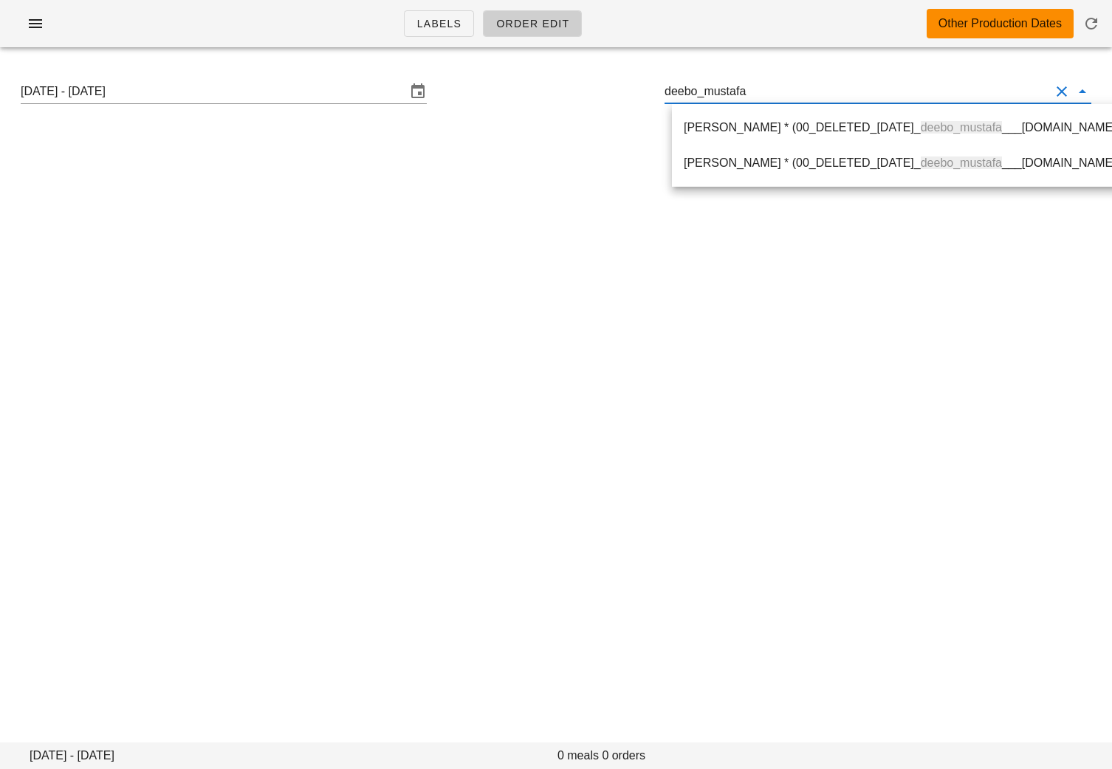
drag, startPoint x: 766, startPoint y: 89, endPoint x: 606, endPoint y: 83, distance: 160.3
click at [610, 85] on div "[DATE] - [DATE] deebo_mustafa" at bounding box center [556, 91] width 1094 height 47
paste input "[EMAIL_ADDRESS][DOMAIN_NAME]"
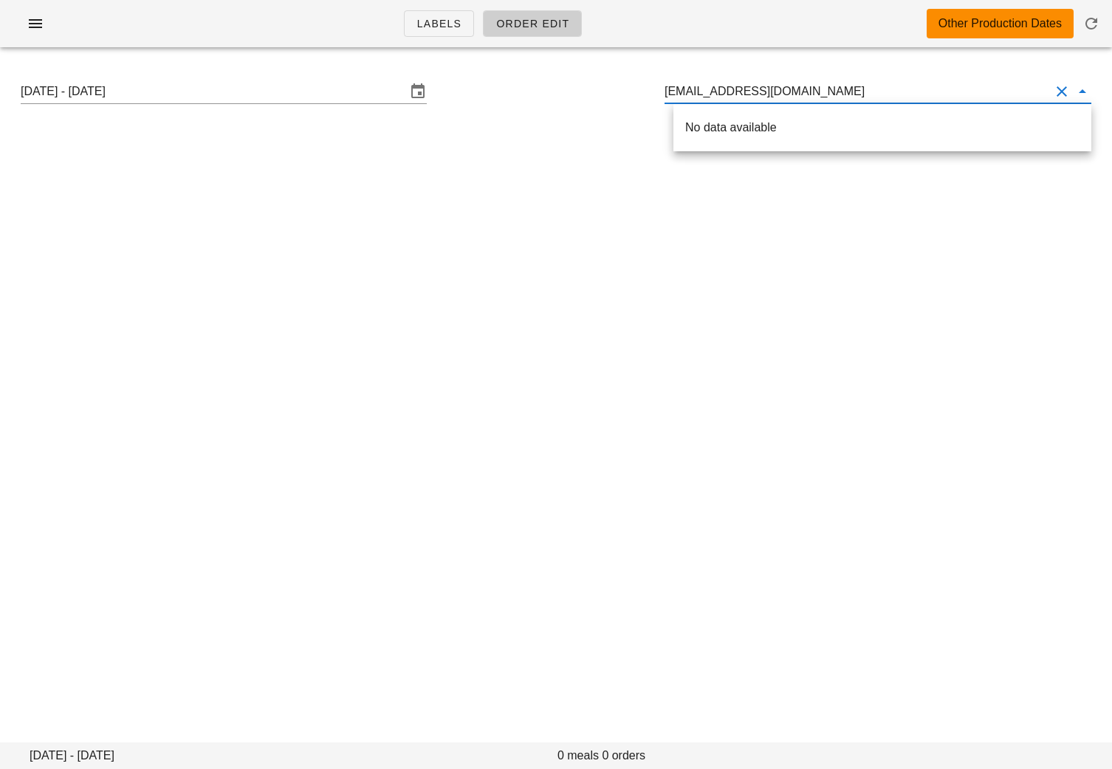
drag, startPoint x: 820, startPoint y: 86, endPoint x: 751, endPoint y: 86, distance: 68.7
click at [751, 86] on input "[EMAIL_ADDRESS][DOMAIN_NAME]" at bounding box center [857, 92] width 385 height 24
drag, startPoint x: 766, startPoint y: 89, endPoint x: 571, endPoint y: 79, distance: 195.2
click at [580, 83] on div "[DATE] - [DATE] lera.nyukalova" at bounding box center [556, 91] width 1094 height 47
paste input "[PERSON_NAME][EMAIL_ADDRESS][DOMAIN_NAME]"
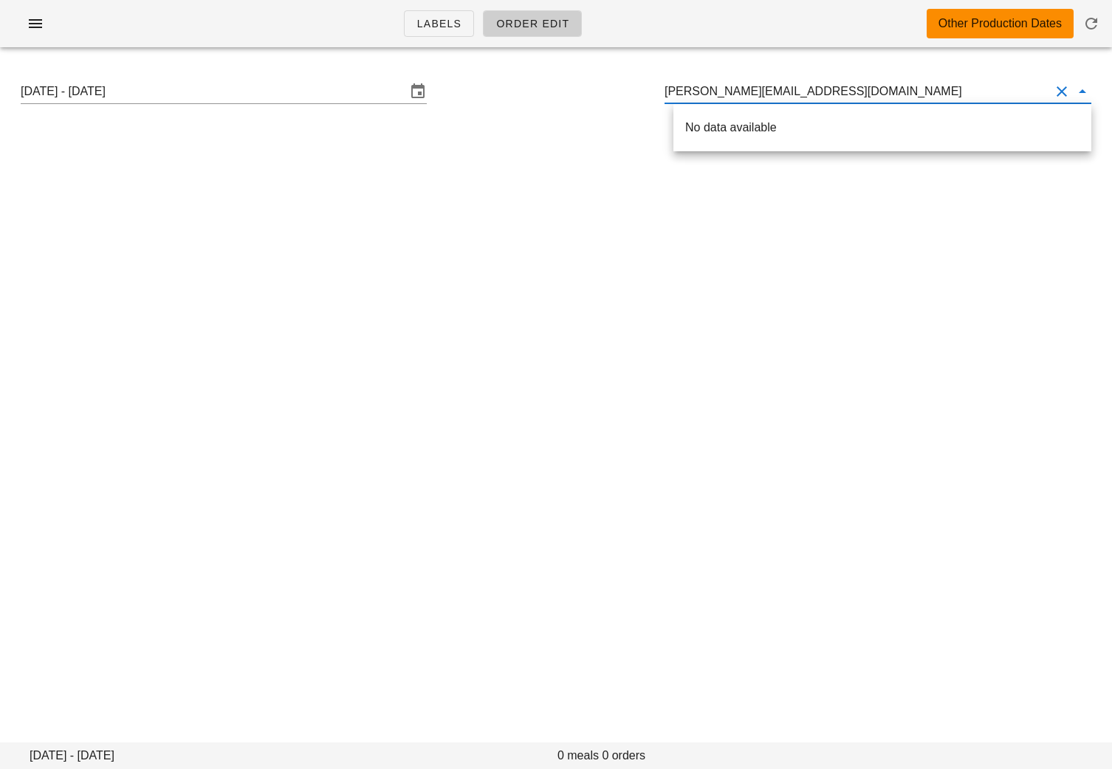
drag, startPoint x: 850, startPoint y: 94, endPoint x: 776, endPoint y: 93, distance: 73.8
click at [776, 93] on input "[PERSON_NAME][EMAIL_ADDRESS][DOMAIN_NAME]" at bounding box center [857, 92] width 385 height 24
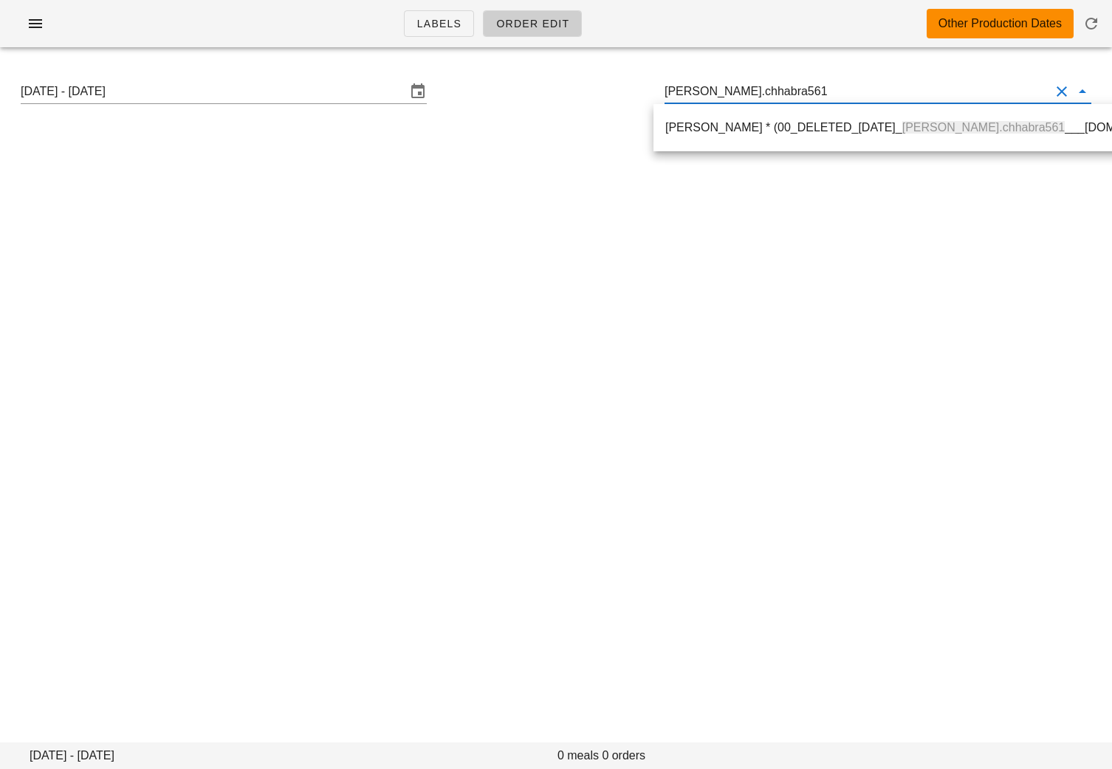
drag, startPoint x: 800, startPoint y: 93, endPoint x: 543, endPoint y: 92, distance: 256.2
click at [547, 92] on div "[DATE] - [DATE] [PERSON_NAME].chhabra561" at bounding box center [556, 91] width 1094 height 47
paste input "[EMAIL_ADDRESS][DOMAIN_NAME]"
drag, startPoint x: 834, startPoint y: 94, endPoint x: 757, endPoint y: 92, distance: 77.5
click at [757, 93] on input "[EMAIL_ADDRESS][DOMAIN_NAME]" at bounding box center [857, 92] width 385 height 24
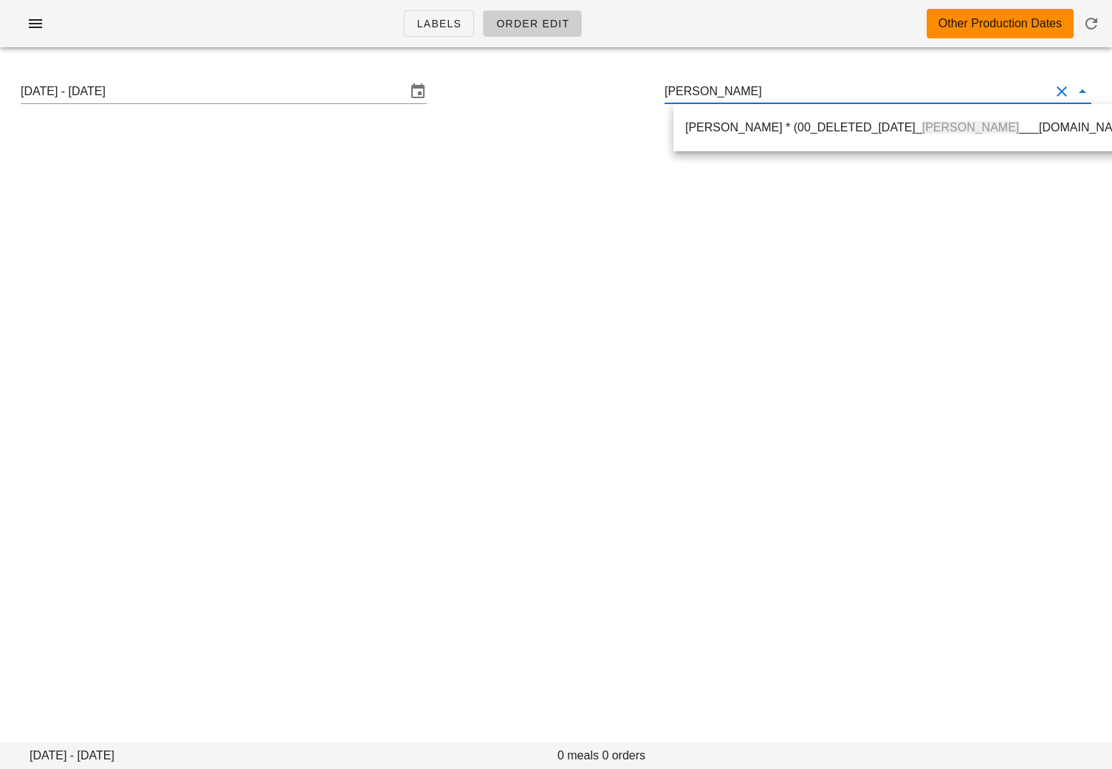
drag, startPoint x: 769, startPoint y: 93, endPoint x: 582, endPoint y: 93, distance: 187.6
click at [589, 93] on div "[DATE] - [DATE] natalieannekadi" at bounding box center [556, 91] width 1094 height 47
paste input "[PERSON_NAME][EMAIL_ADDRESS][DOMAIN_NAME]"
drag, startPoint x: 864, startPoint y: 89, endPoint x: 778, endPoint y: 89, distance: 86.4
click at [778, 89] on input "[PERSON_NAME][EMAIL_ADDRESS][DOMAIN_NAME]" at bounding box center [857, 92] width 385 height 24
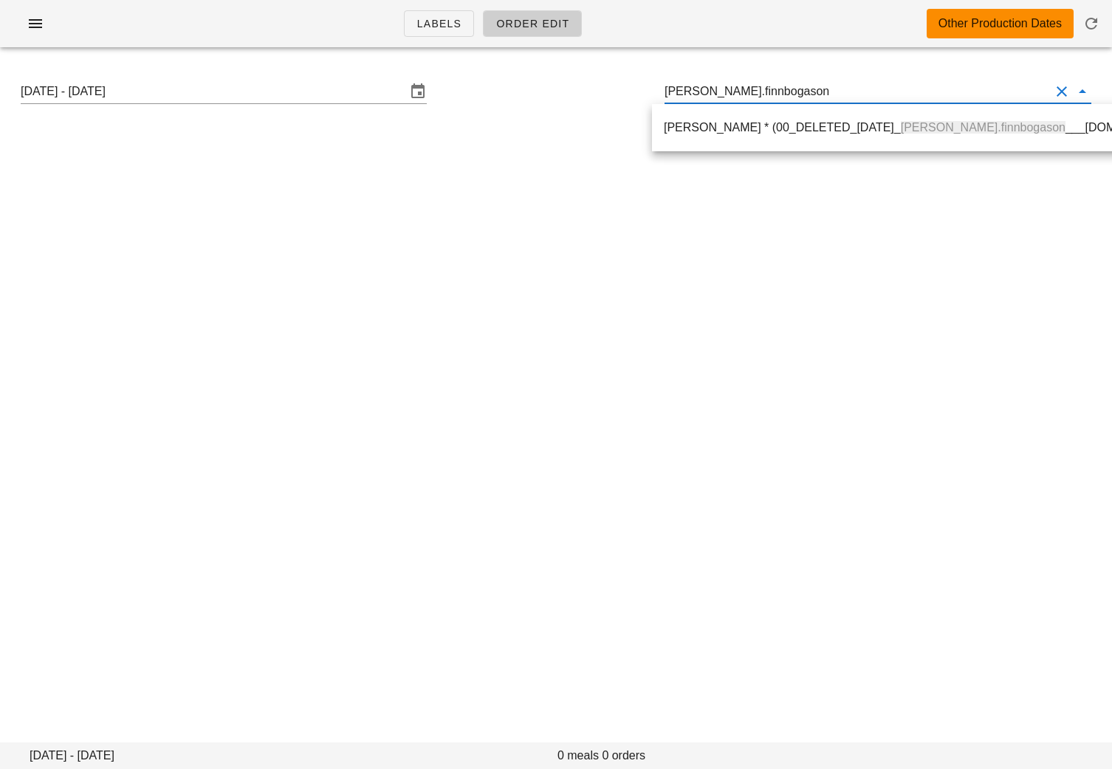
drag, startPoint x: 777, startPoint y: 97, endPoint x: 594, endPoint y: 97, distance: 182.4
click at [598, 97] on div "[DATE] - [DATE] [PERSON_NAME].finnbogason" at bounding box center [556, 91] width 1094 height 47
paste input "[EMAIL_ADDRESS][DOMAIN_NAME]"
drag, startPoint x: 802, startPoint y: 92, endPoint x: 715, endPoint y: 89, distance: 87.2
click at [715, 91] on input "[EMAIL_ADDRESS][DOMAIN_NAME]" at bounding box center [857, 92] width 385 height 24
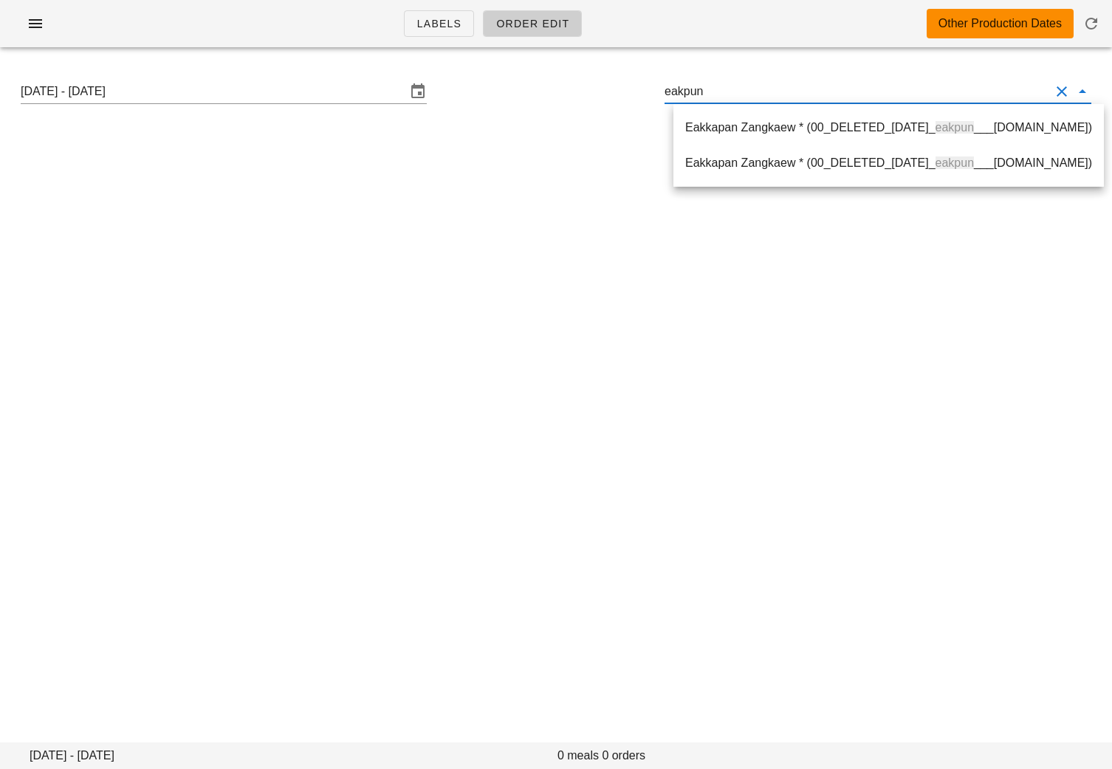
type input "eakpun"
